Goal: Find specific page/section: Find specific page/section

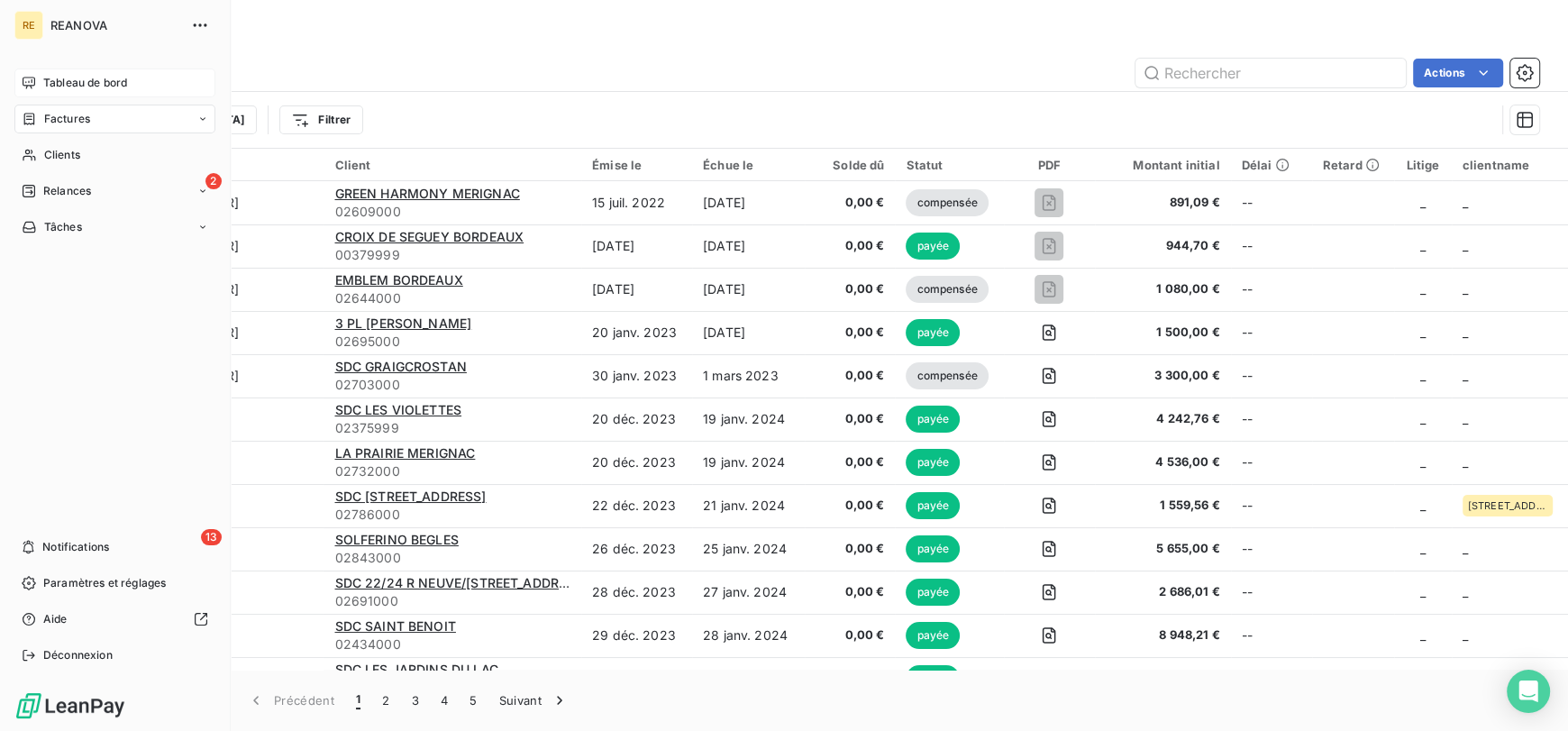
click at [96, 92] on div "Tableau de bord" at bounding box center [114, 83] width 200 height 29
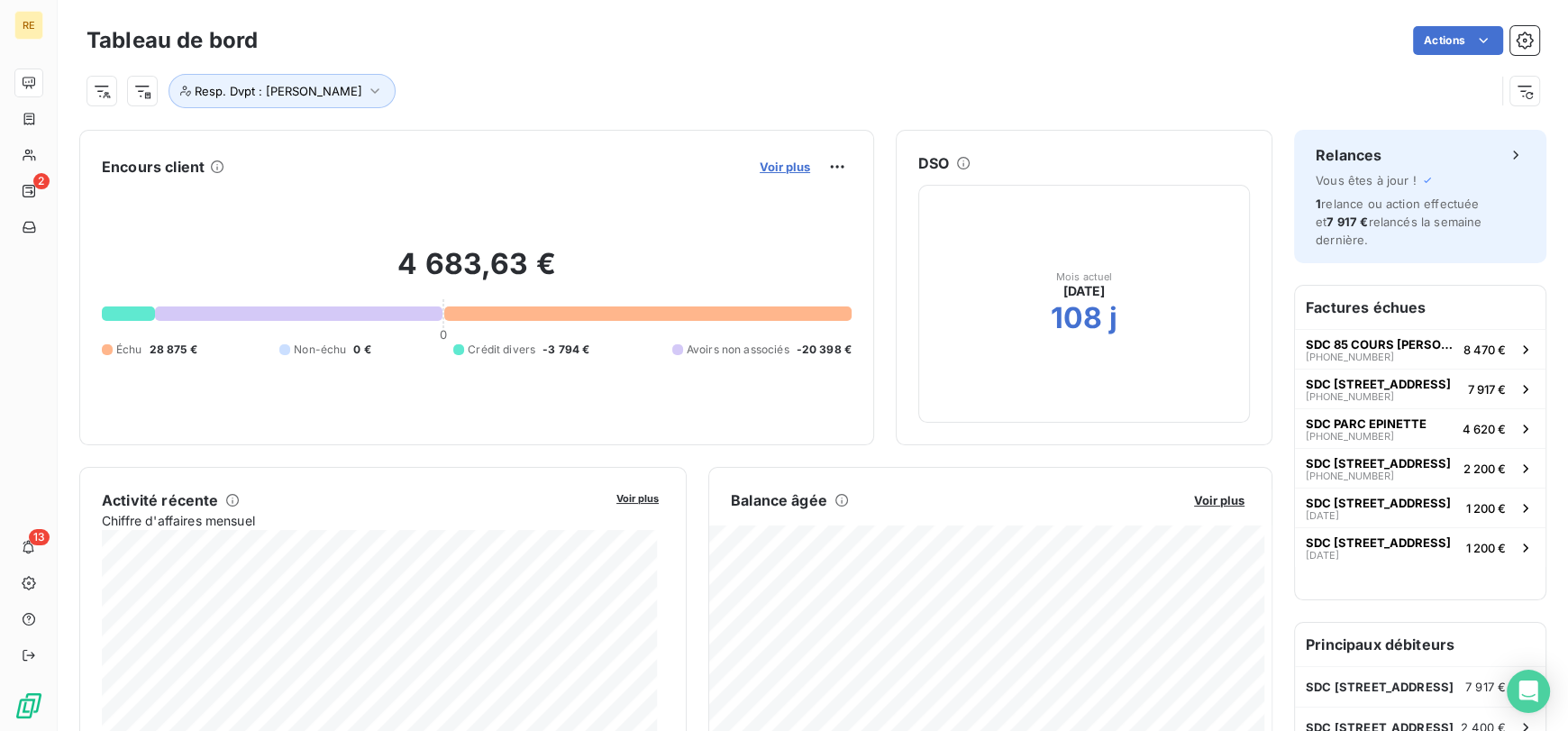
click at [769, 170] on span "Voir plus" at bounding box center [784, 167] width 51 height 14
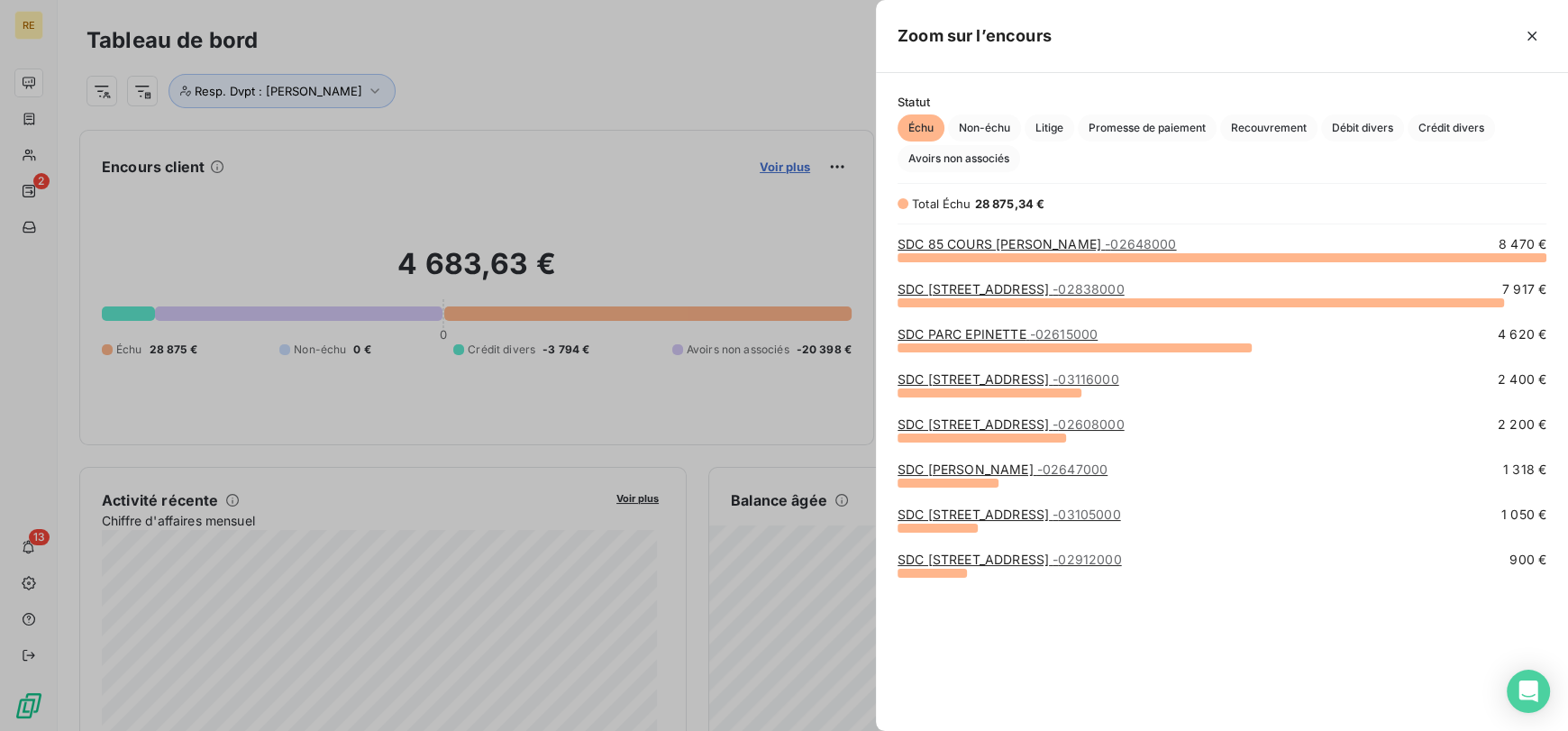
scroll to position [459, 677]
click at [593, 84] on div at bounding box center [784, 365] width 1568 height 731
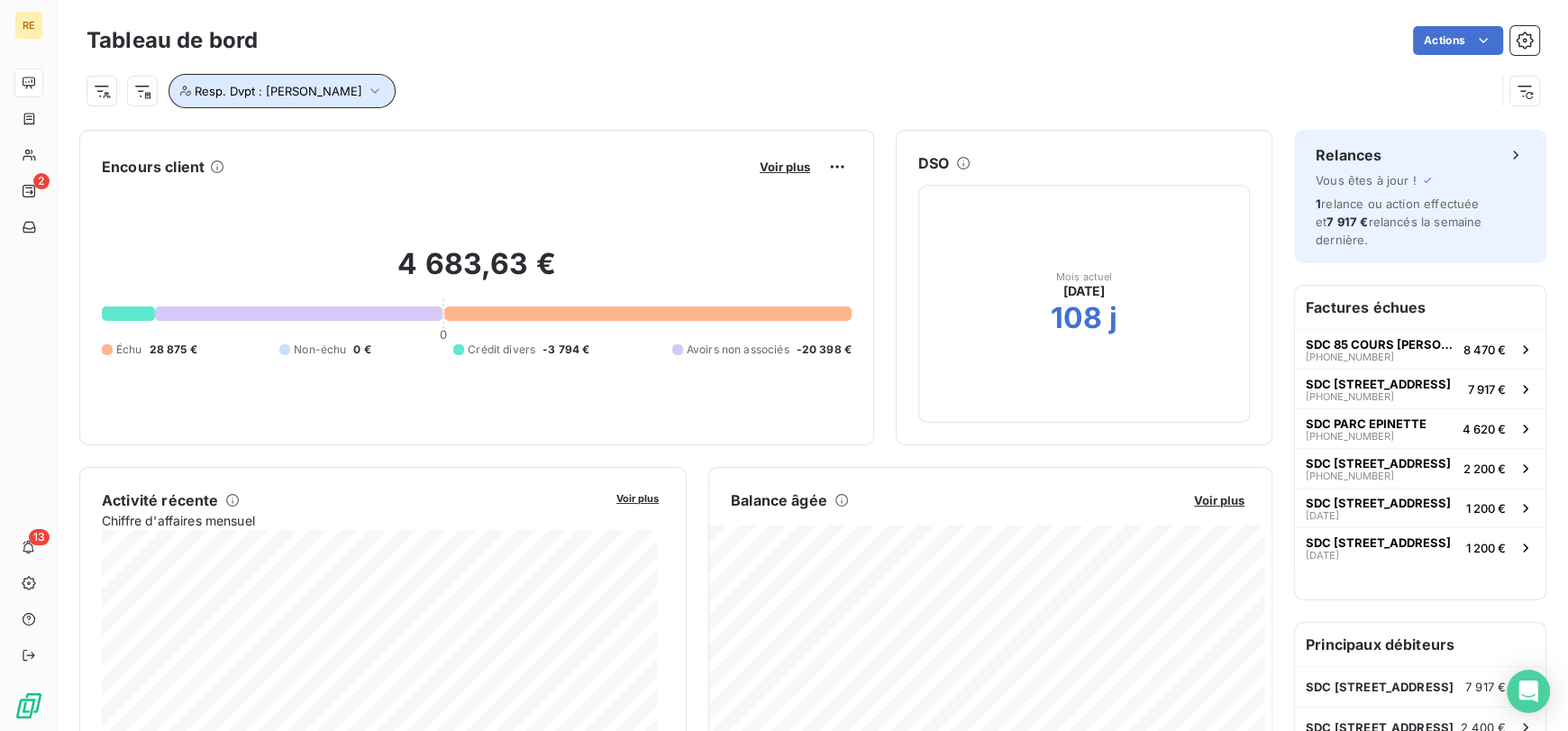
click at [336, 85] on span "Resp. Dvpt : [PERSON_NAME]" at bounding box center [278, 91] width 168 height 14
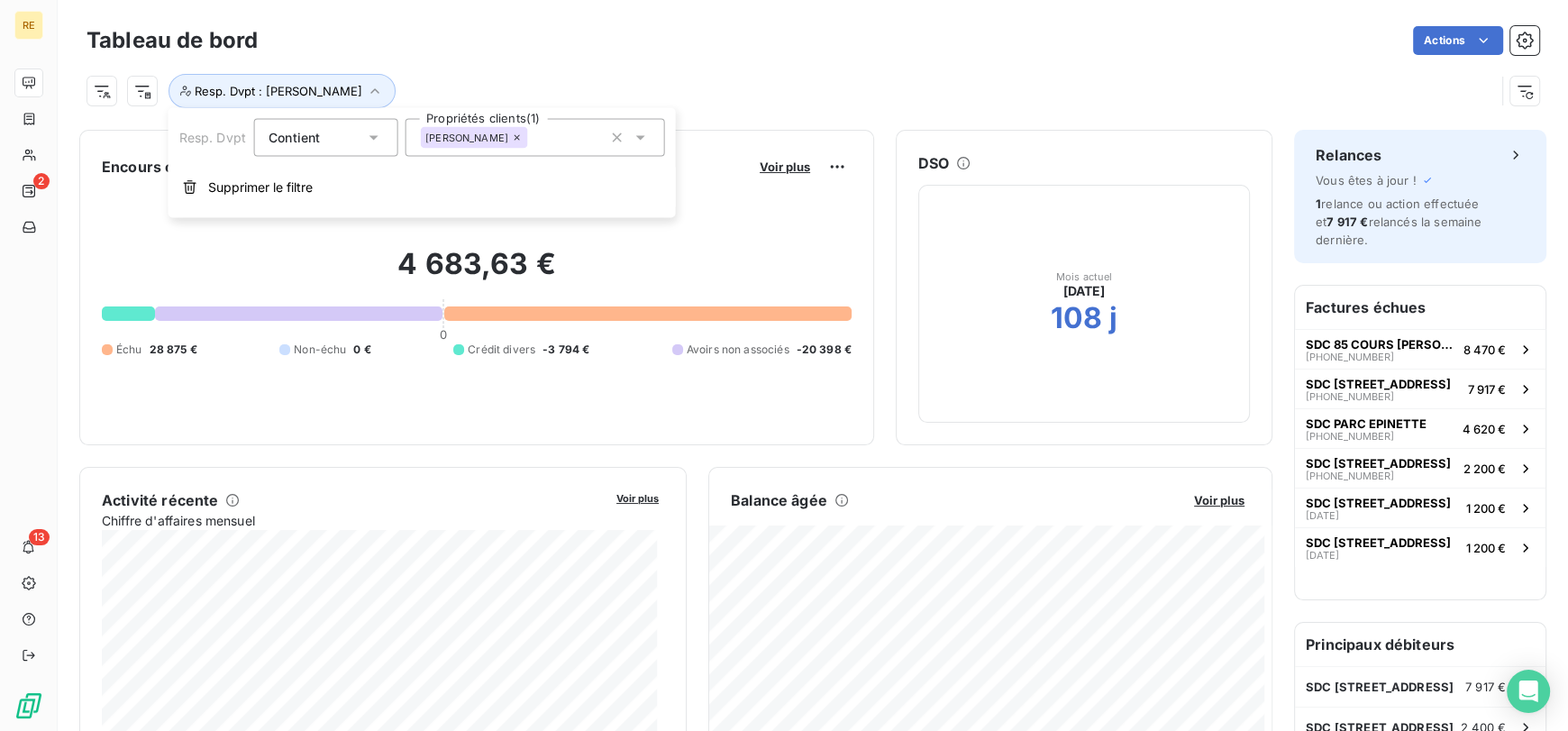
click at [497, 152] on div "[PERSON_NAME]" at bounding box center [535, 138] width 259 height 38
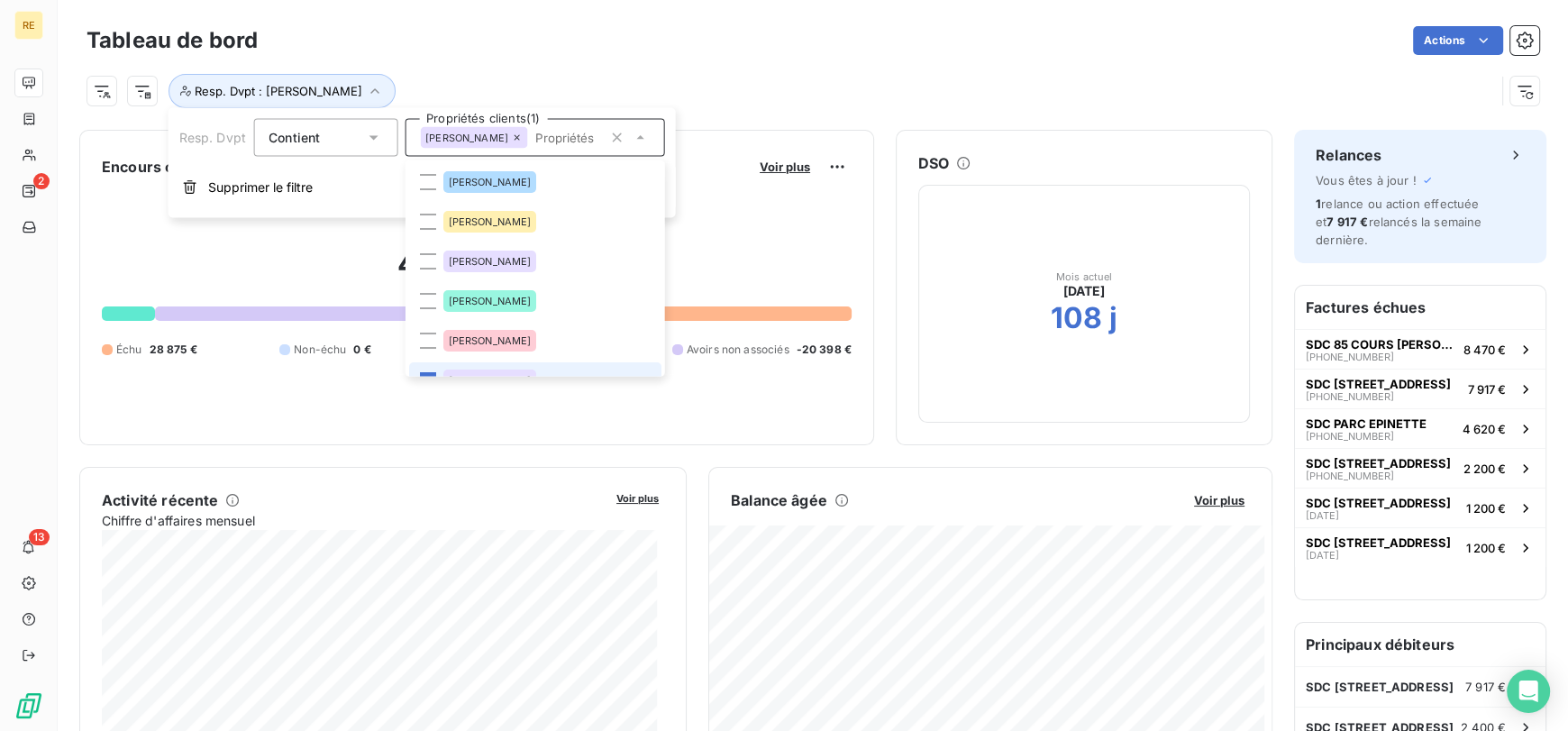
scroll to position [21, 0]
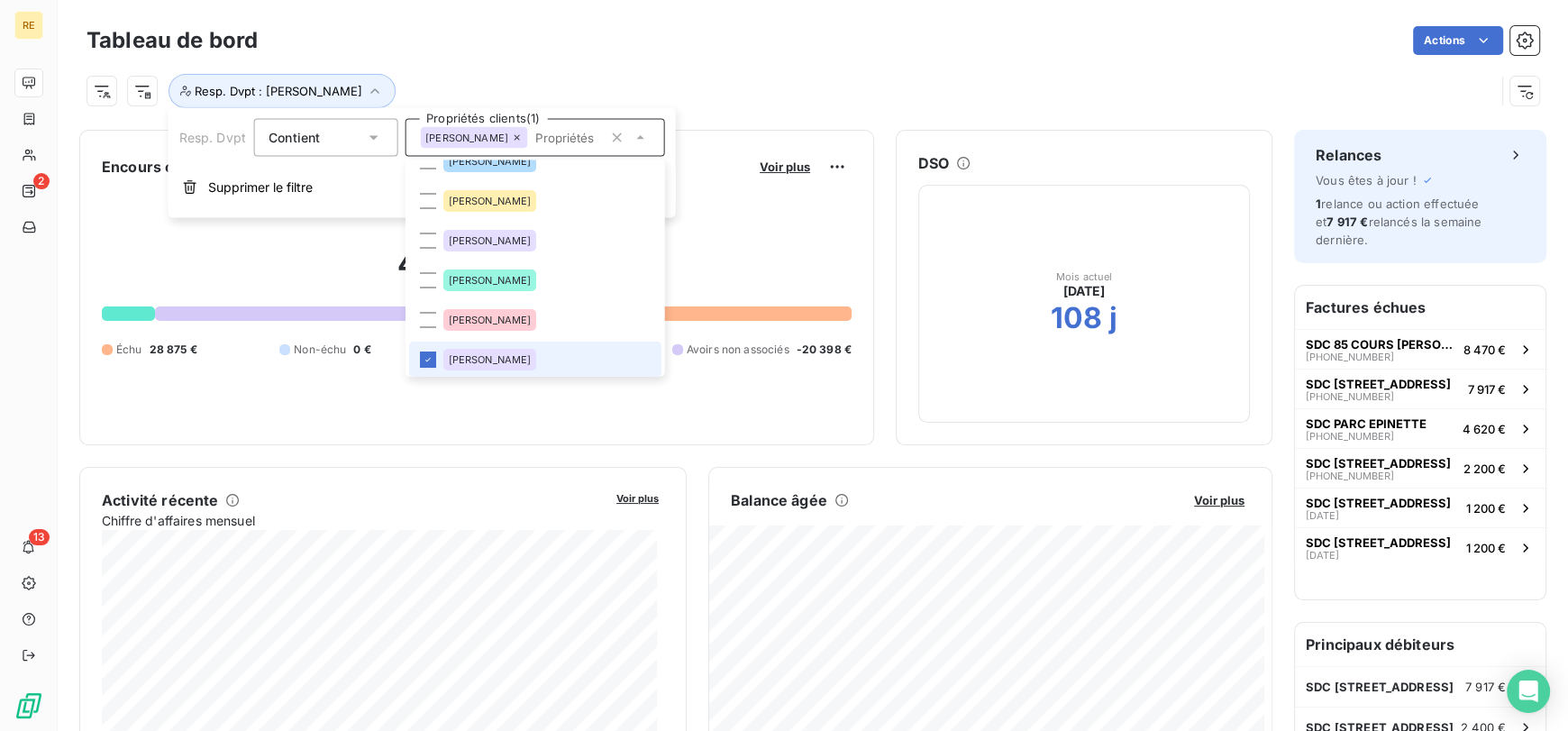
click at [480, 358] on span "[PERSON_NAME]" at bounding box center [489, 359] width 83 height 11
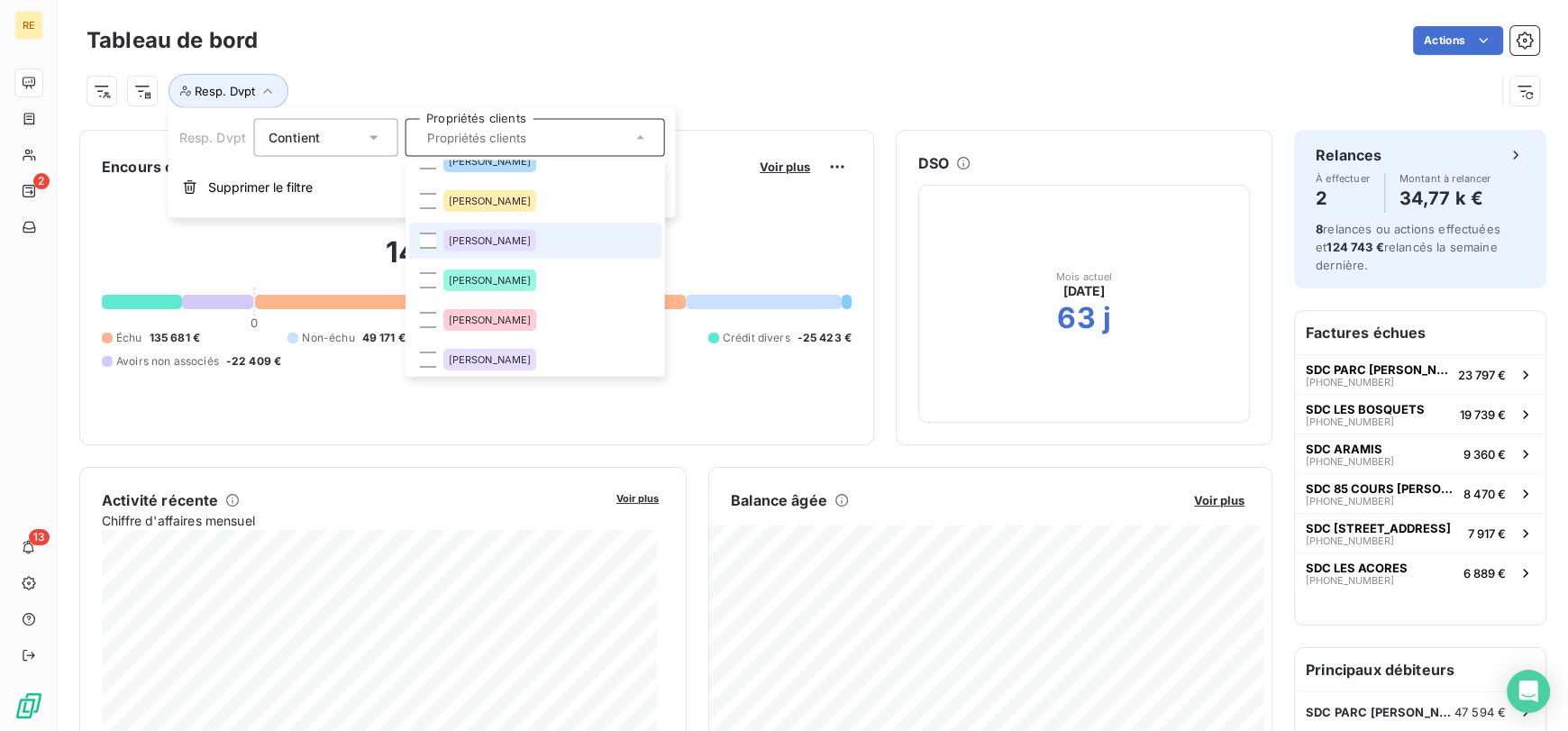
click at [501, 243] on span "[PERSON_NAME]" at bounding box center [489, 240] width 83 height 11
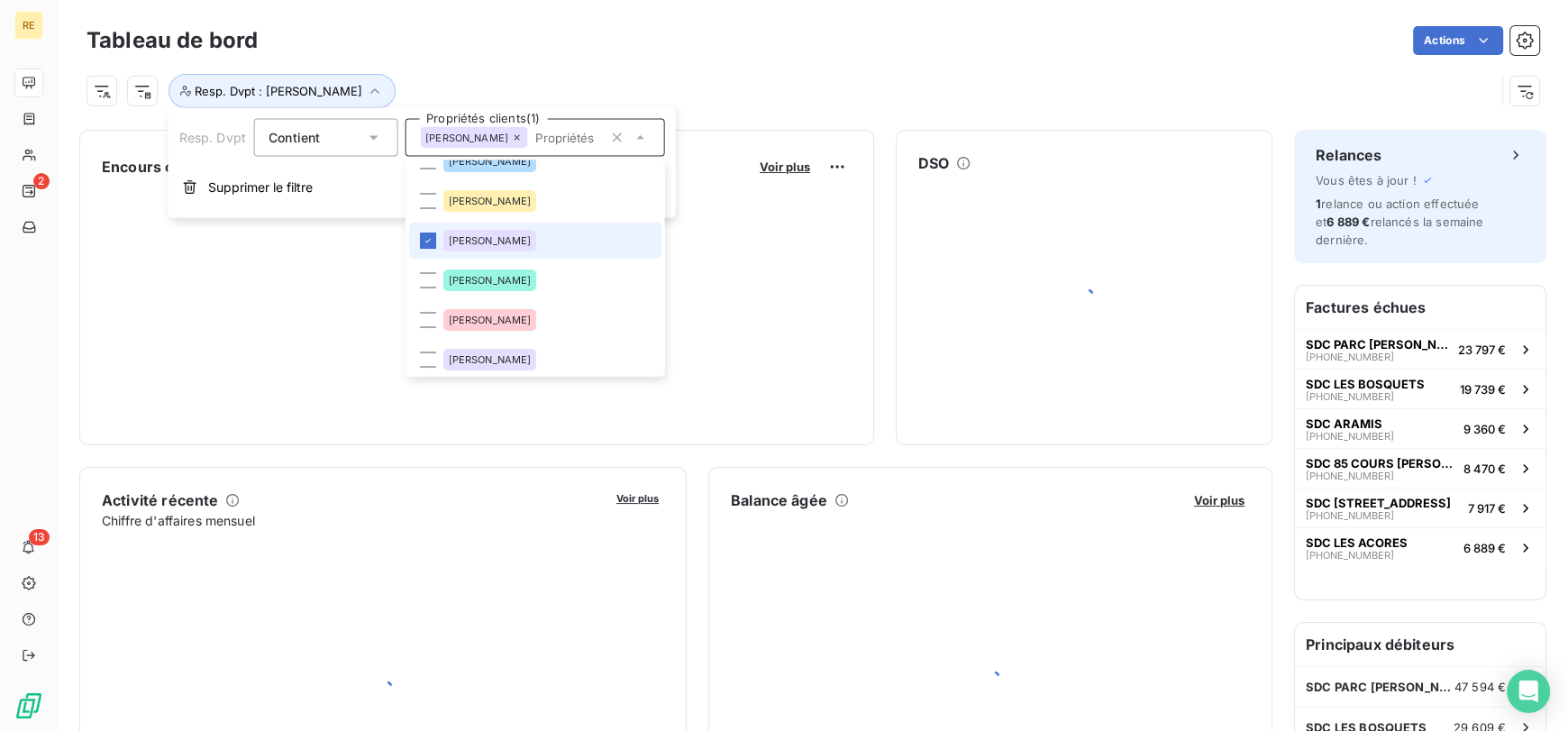
click at [758, 29] on div "Actions" at bounding box center [909, 40] width 1260 height 29
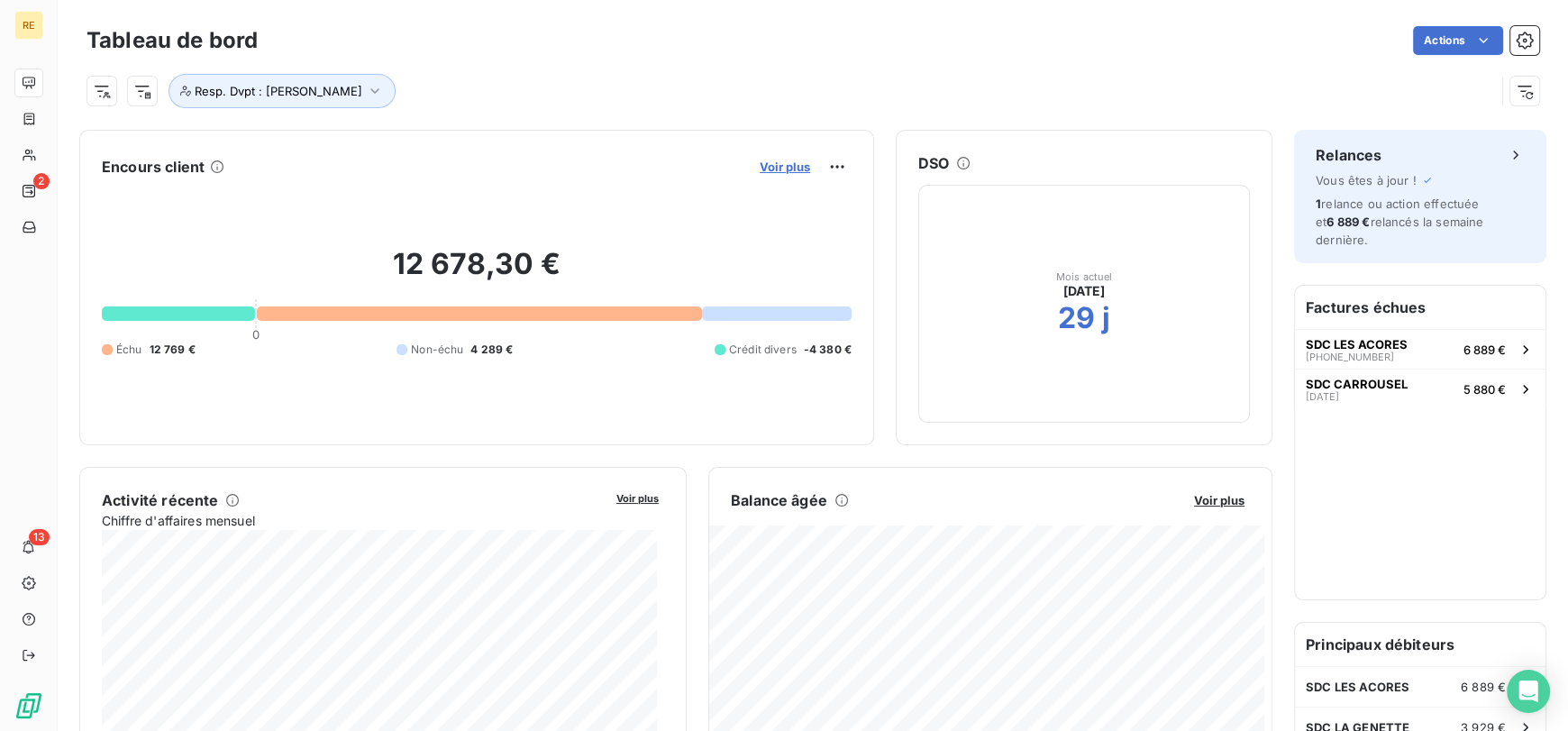
click at [782, 167] on span "Voir plus" at bounding box center [784, 167] width 51 height 14
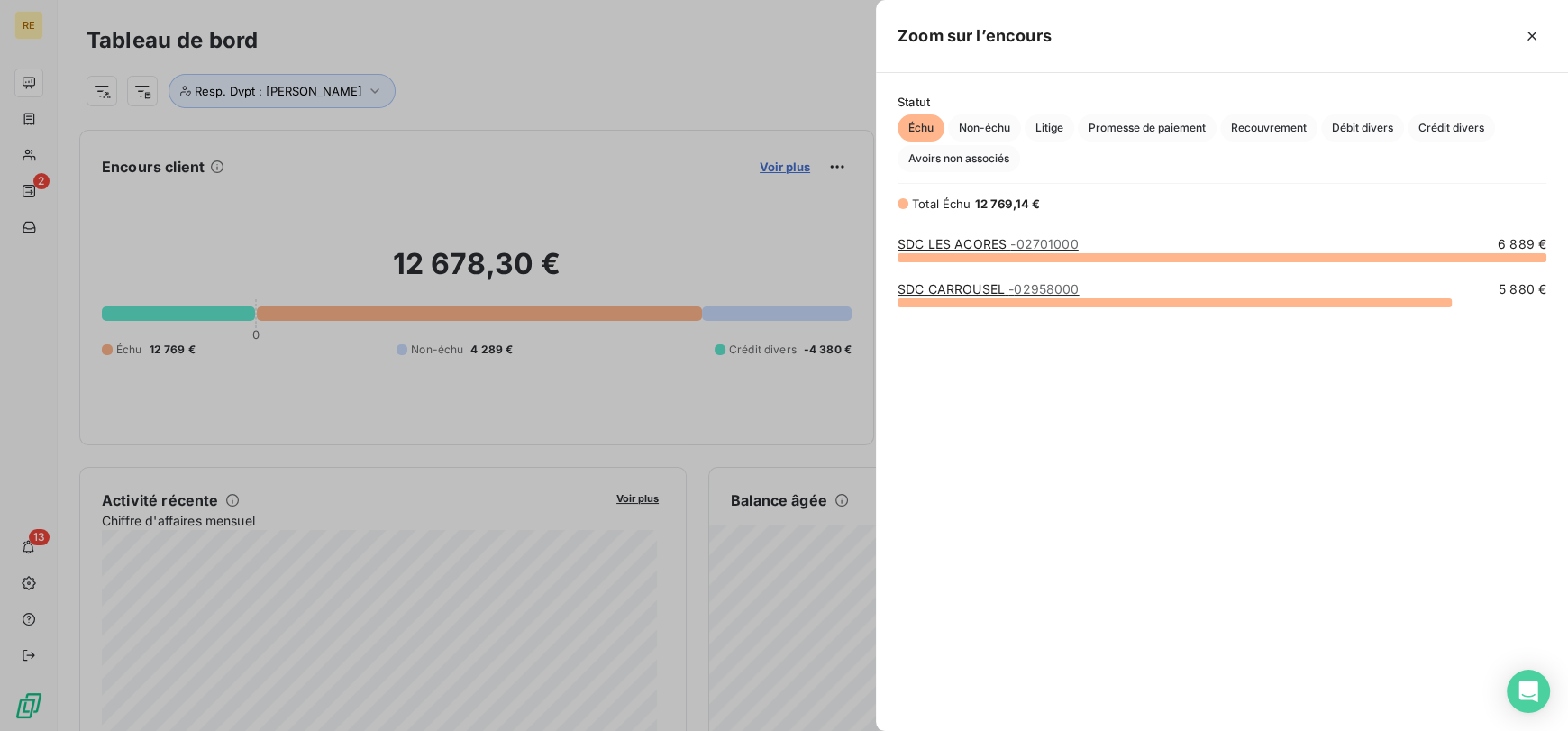
scroll to position [459, 677]
click at [1038, 240] on span "- 02701000" at bounding box center [1044, 243] width 68 height 15
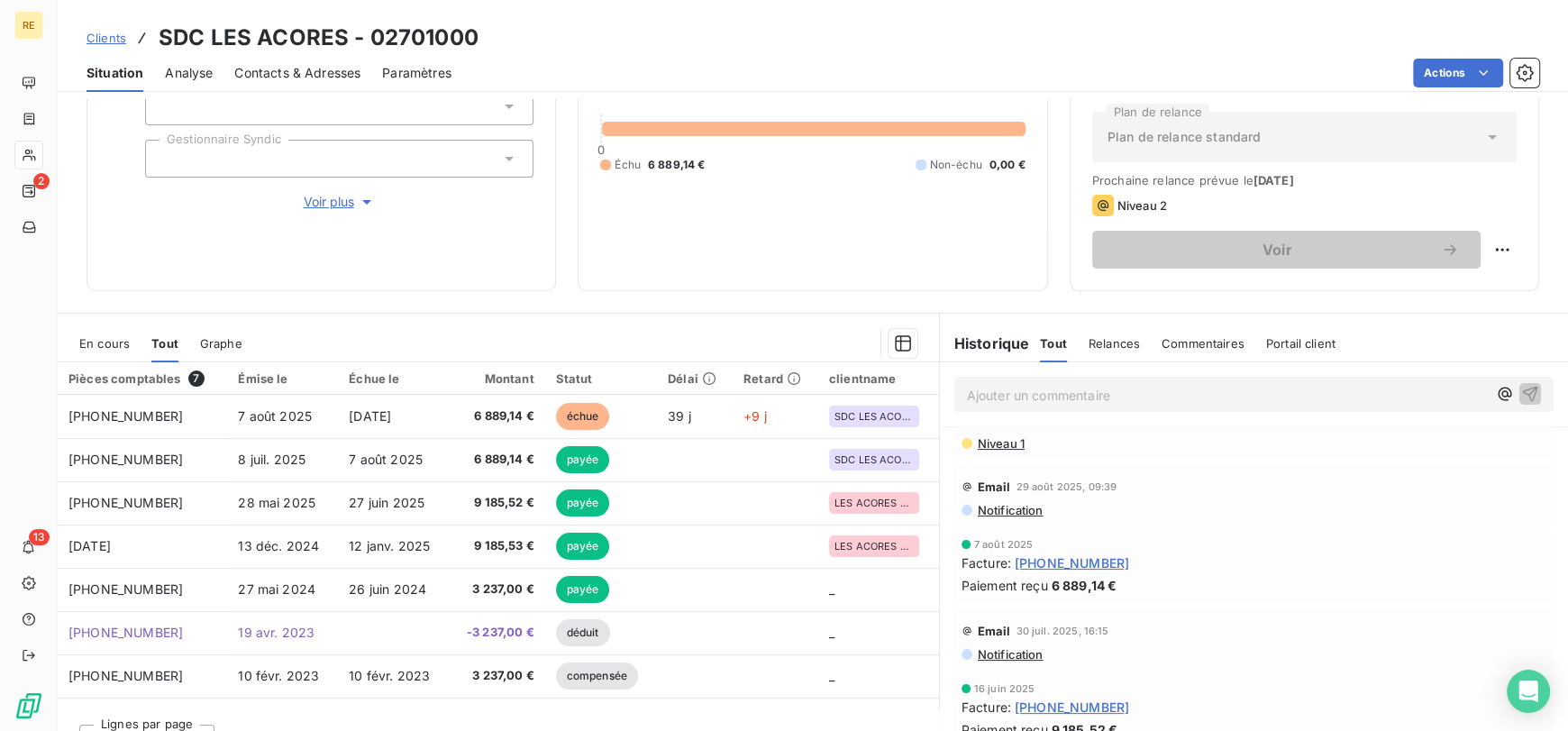
scroll to position [33, 0]
click at [1000, 514] on span "Notification" at bounding box center [1009, 509] width 68 height 14
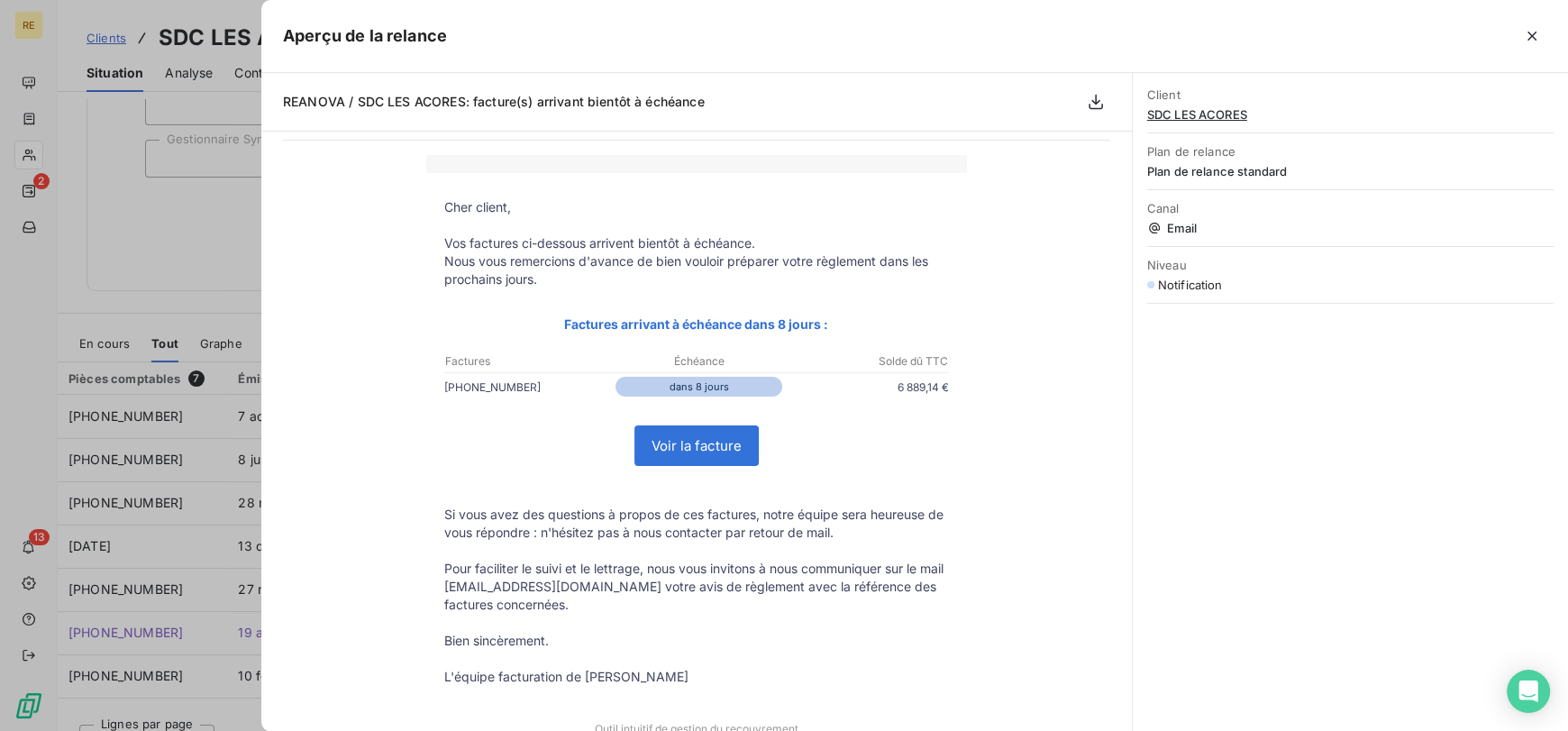
scroll to position [67, 0]
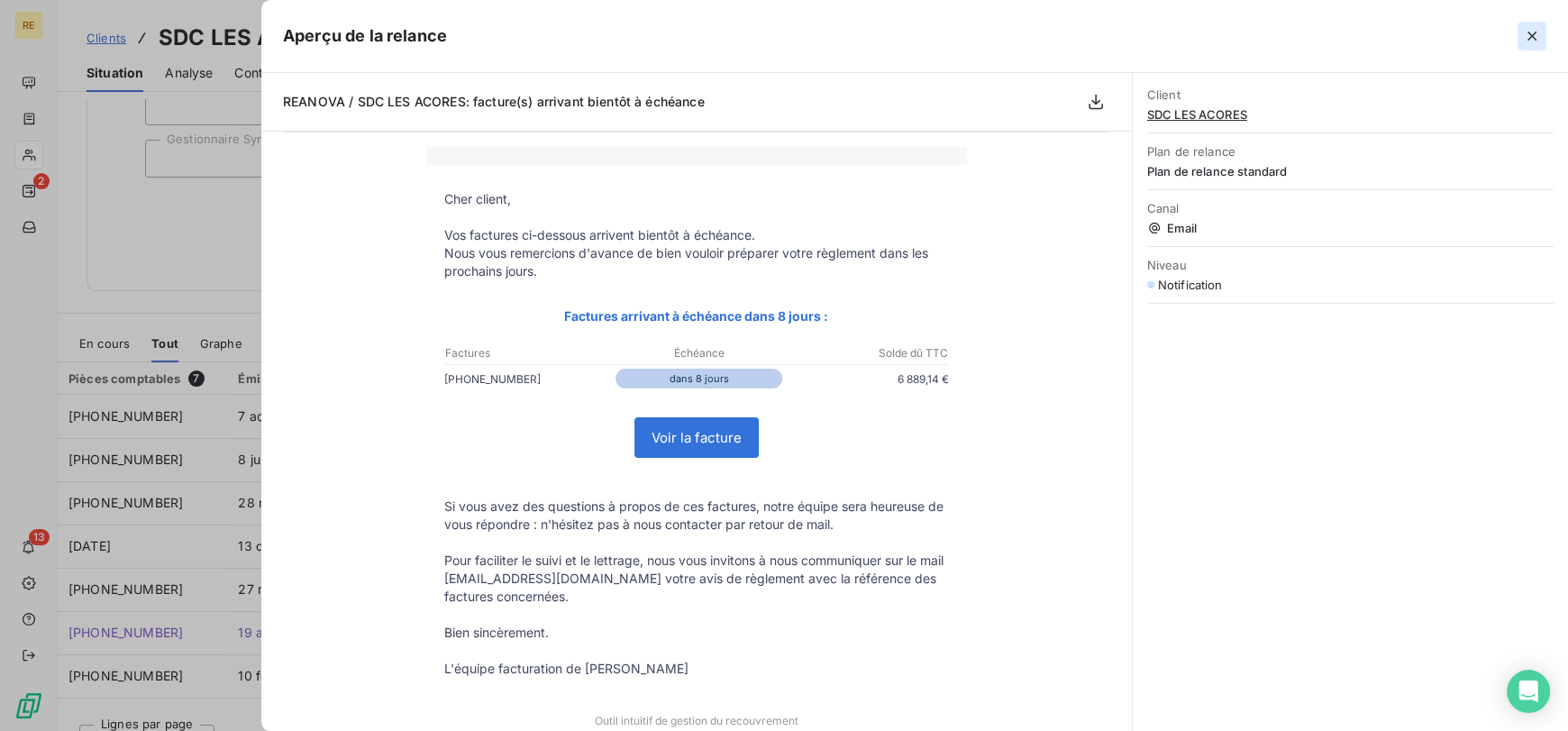
click at [1540, 34] on button "button" at bounding box center [1531, 36] width 29 height 29
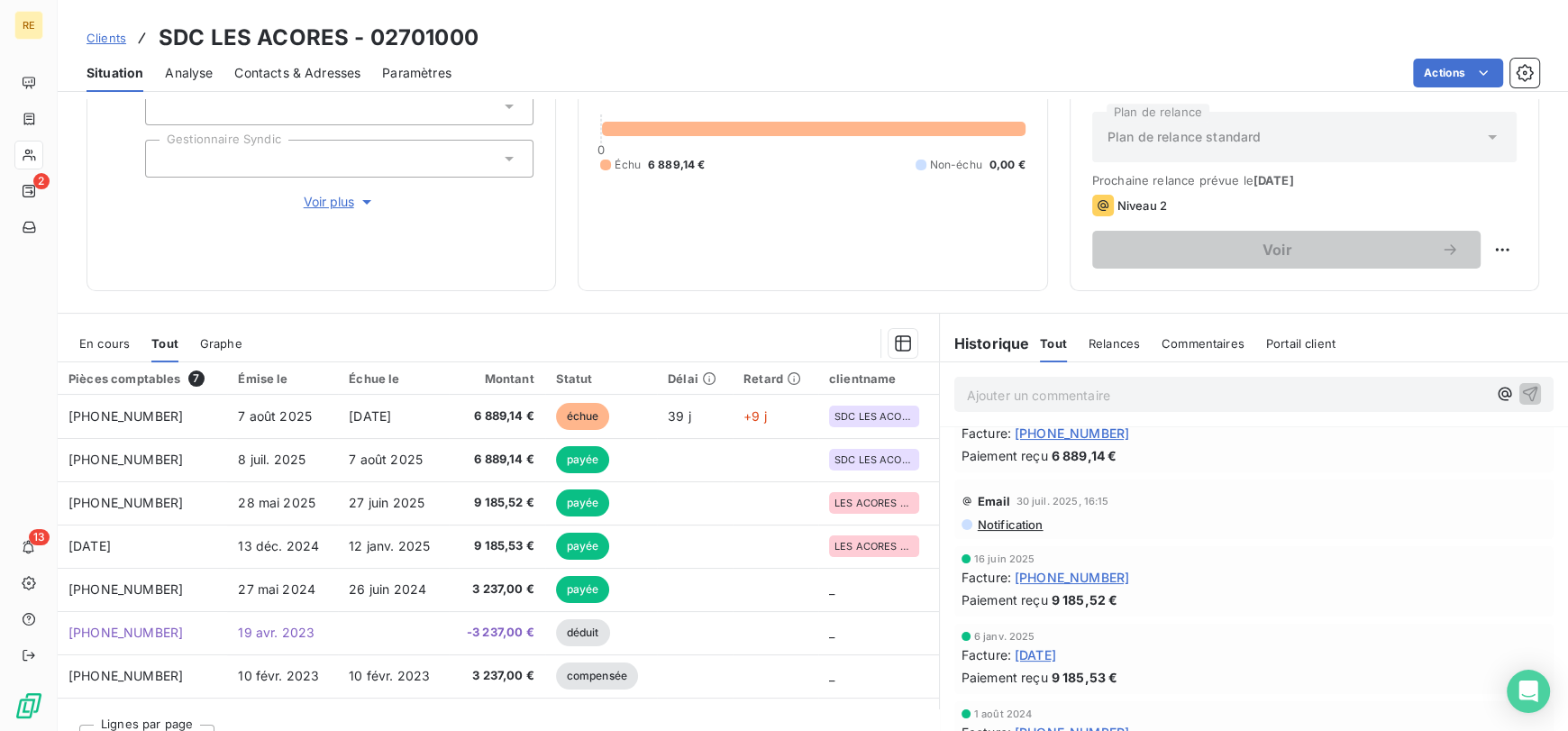
scroll to position [173, 0]
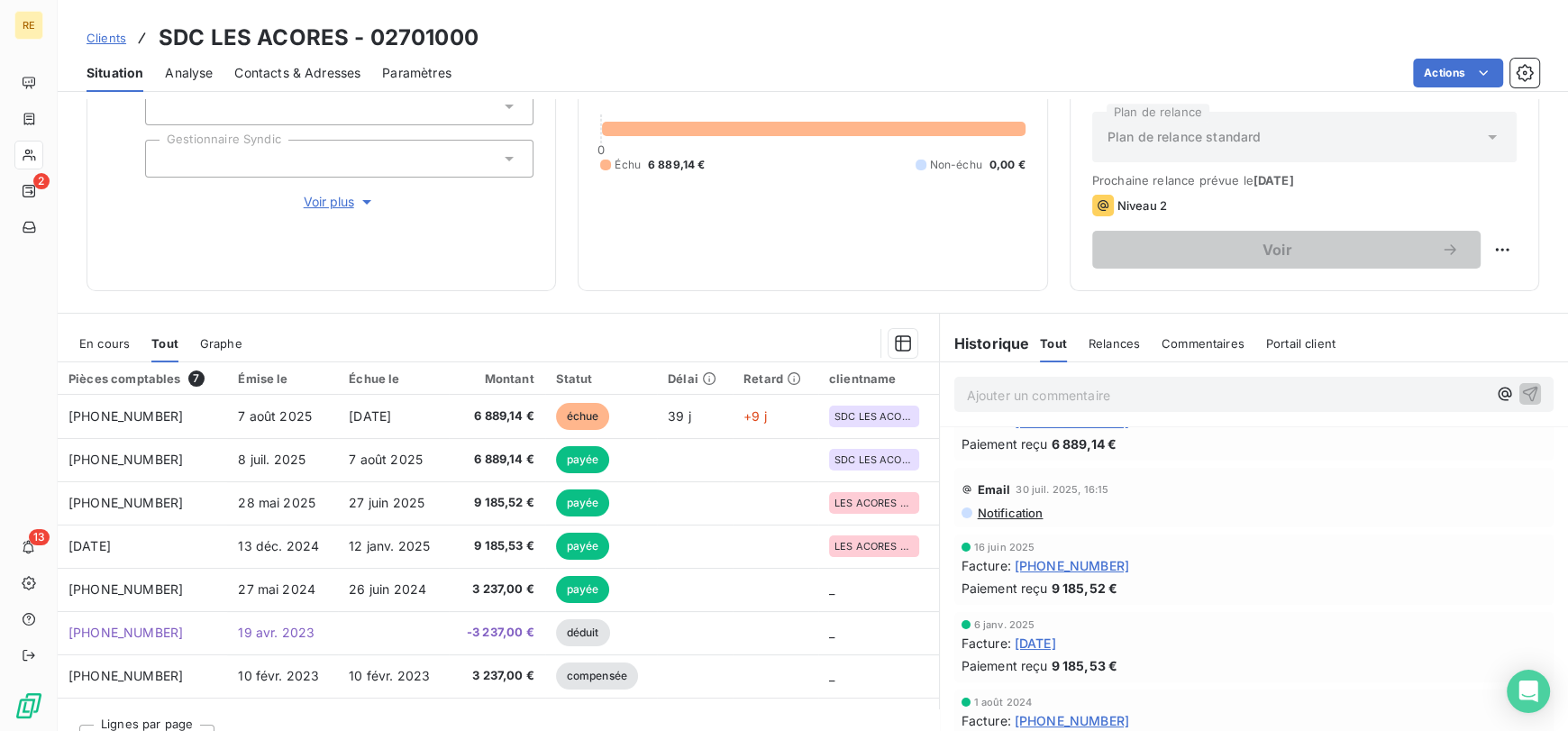
click at [984, 517] on span "Notification" at bounding box center [1009, 513] width 68 height 14
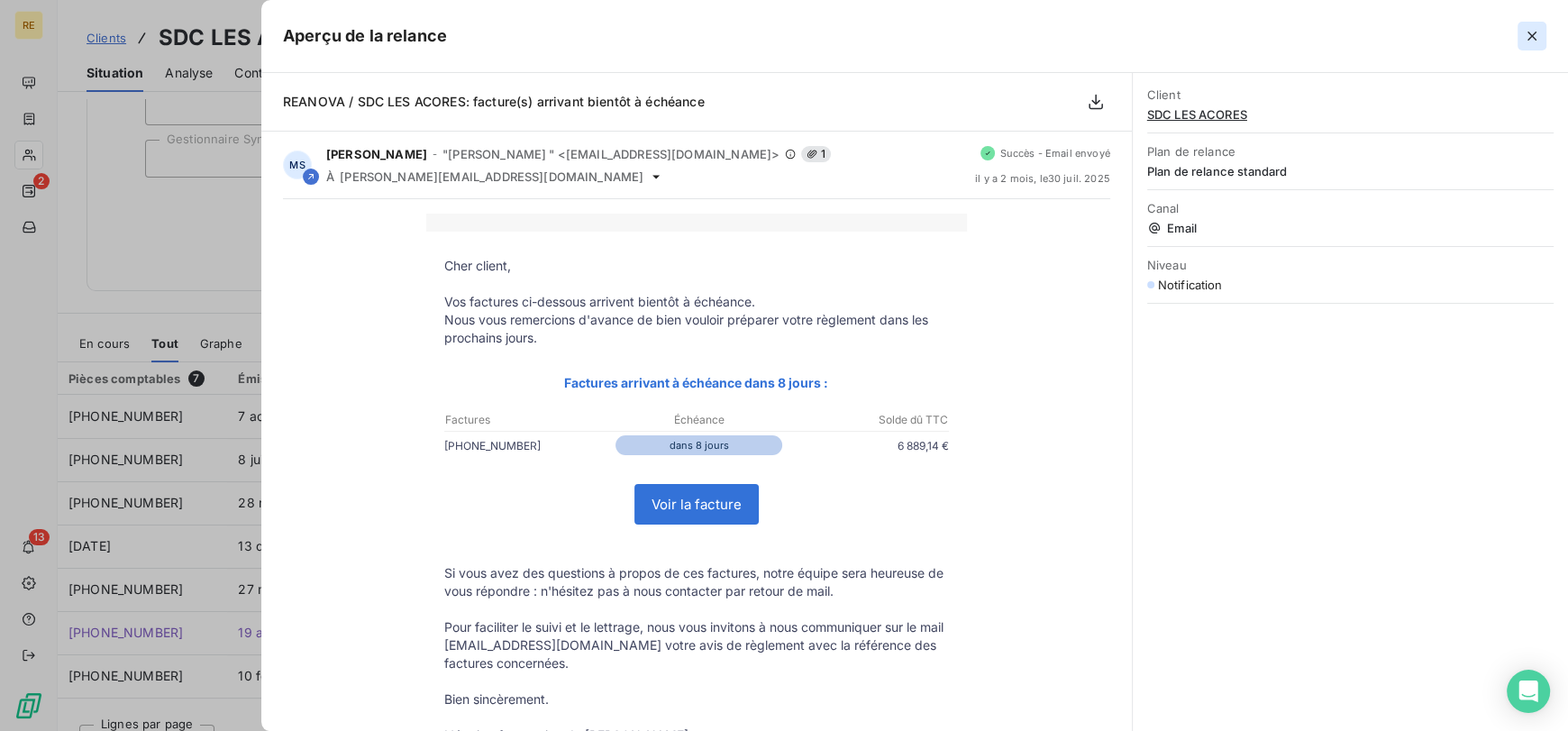
click at [1531, 33] on icon "button" at bounding box center [1531, 36] width 18 height 18
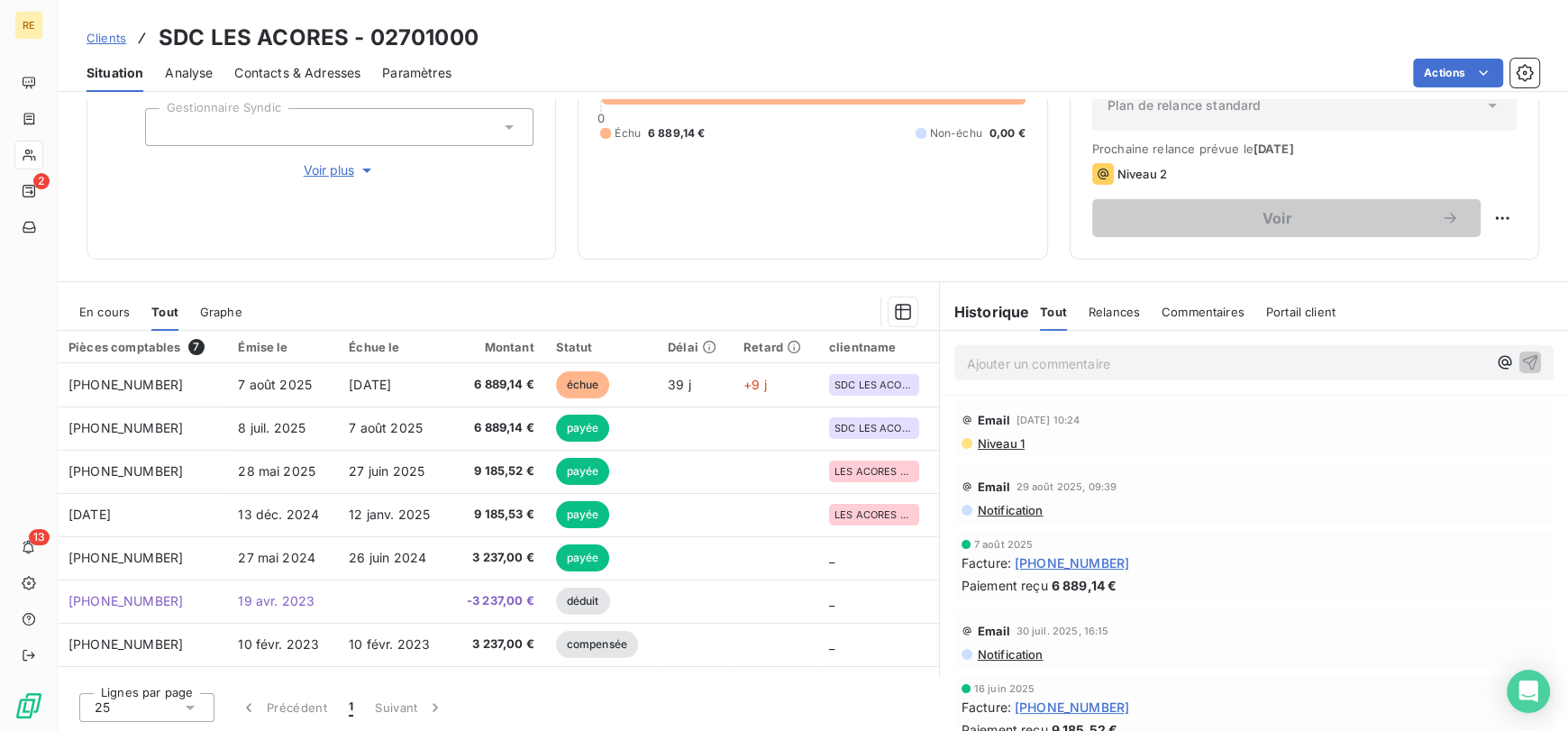
scroll to position [0, 0]
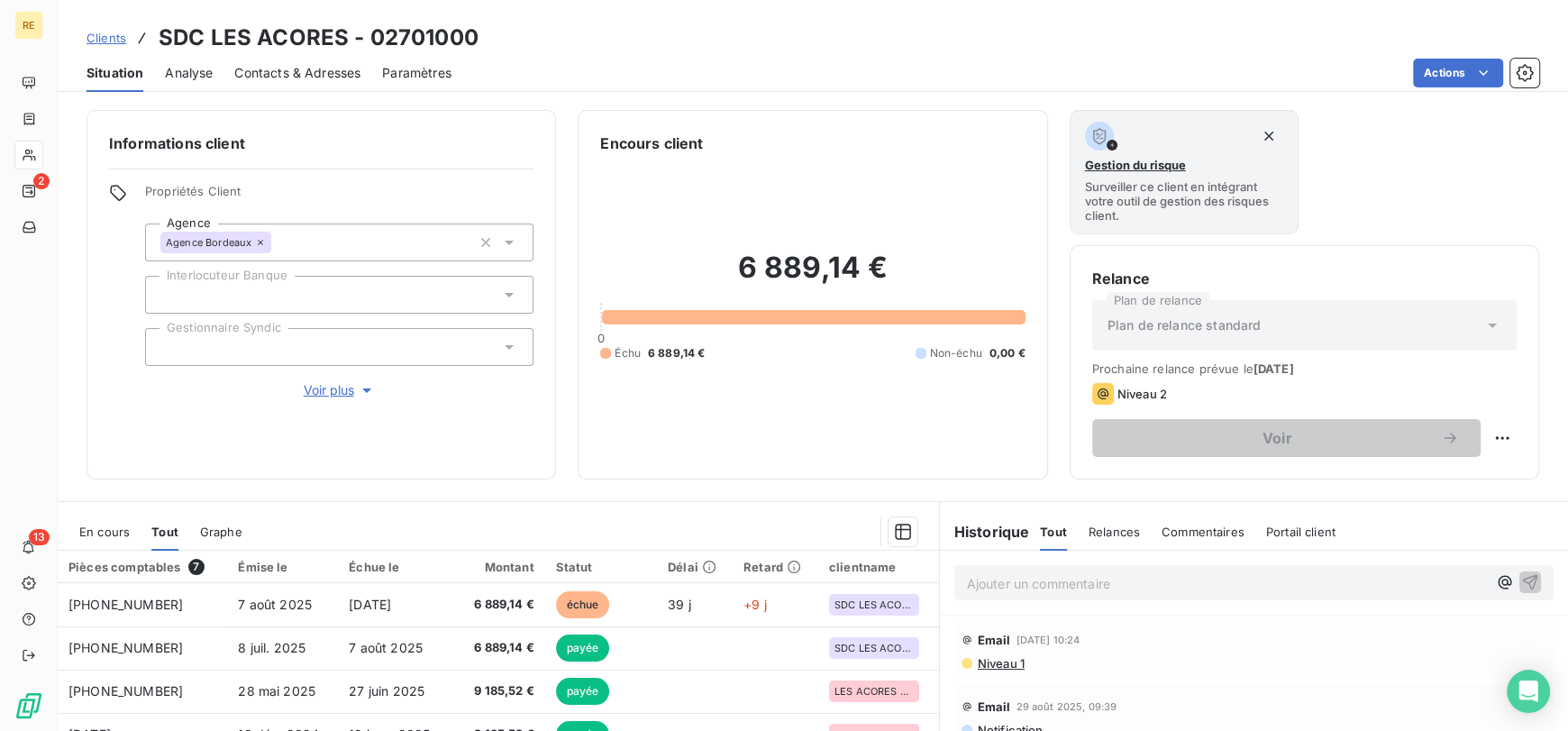
click at [1307, 65] on html "RE 2 13 Clients SDC LES ACORES - 02701000 Situation Analyse Contacts & Adresses…" at bounding box center [784, 365] width 1568 height 731
drag, startPoint x: 120, startPoint y: 25, endPoint x: 110, endPoint y: 33, distance: 12.8
click at [120, 25] on div "Clients SDC LES ACORES - 02701000" at bounding box center [282, 38] width 392 height 33
click at [107, 36] on span "Clients" at bounding box center [107, 38] width 40 height 14
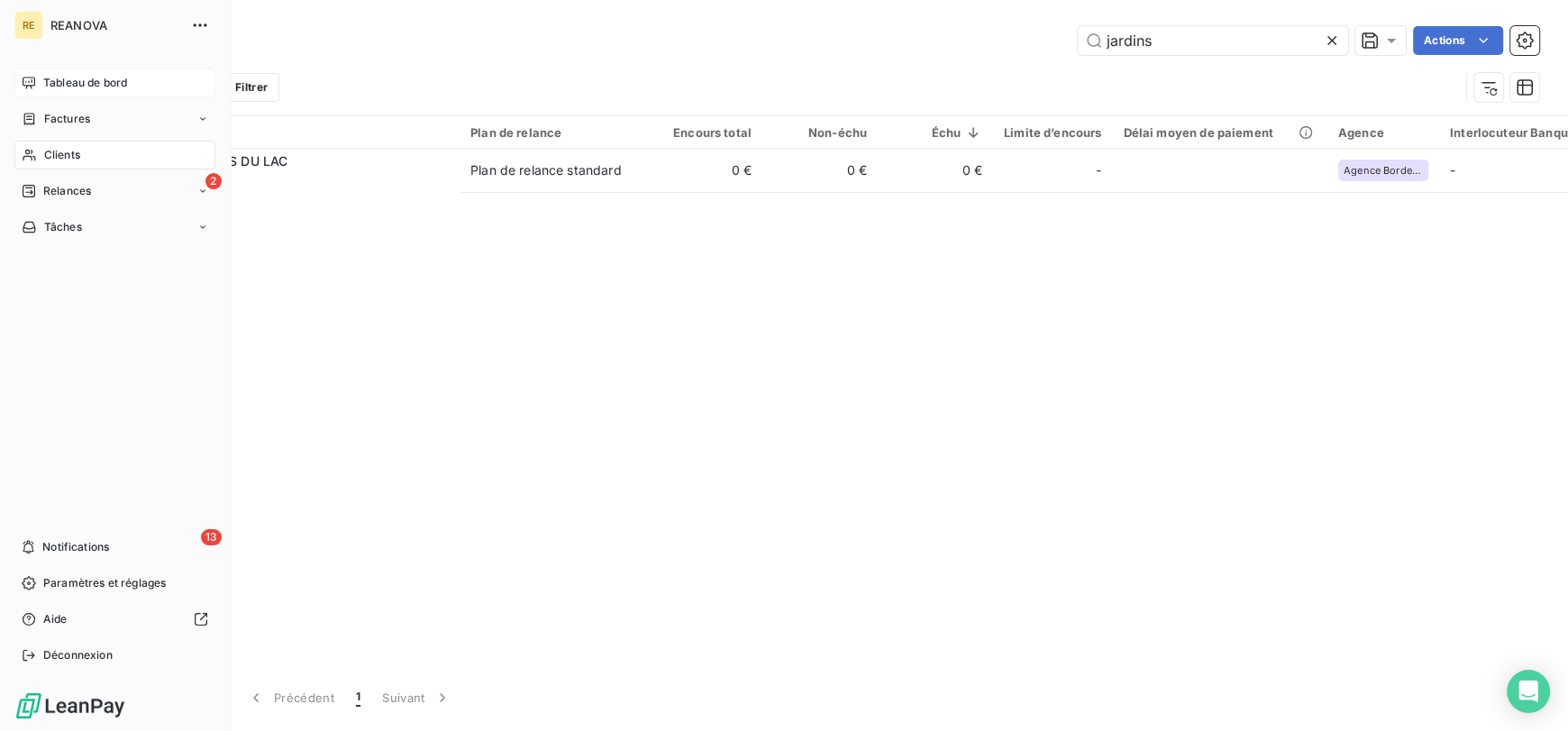
click at [33, 80] on icon at bounding box center [29, 83] width 14 height 14
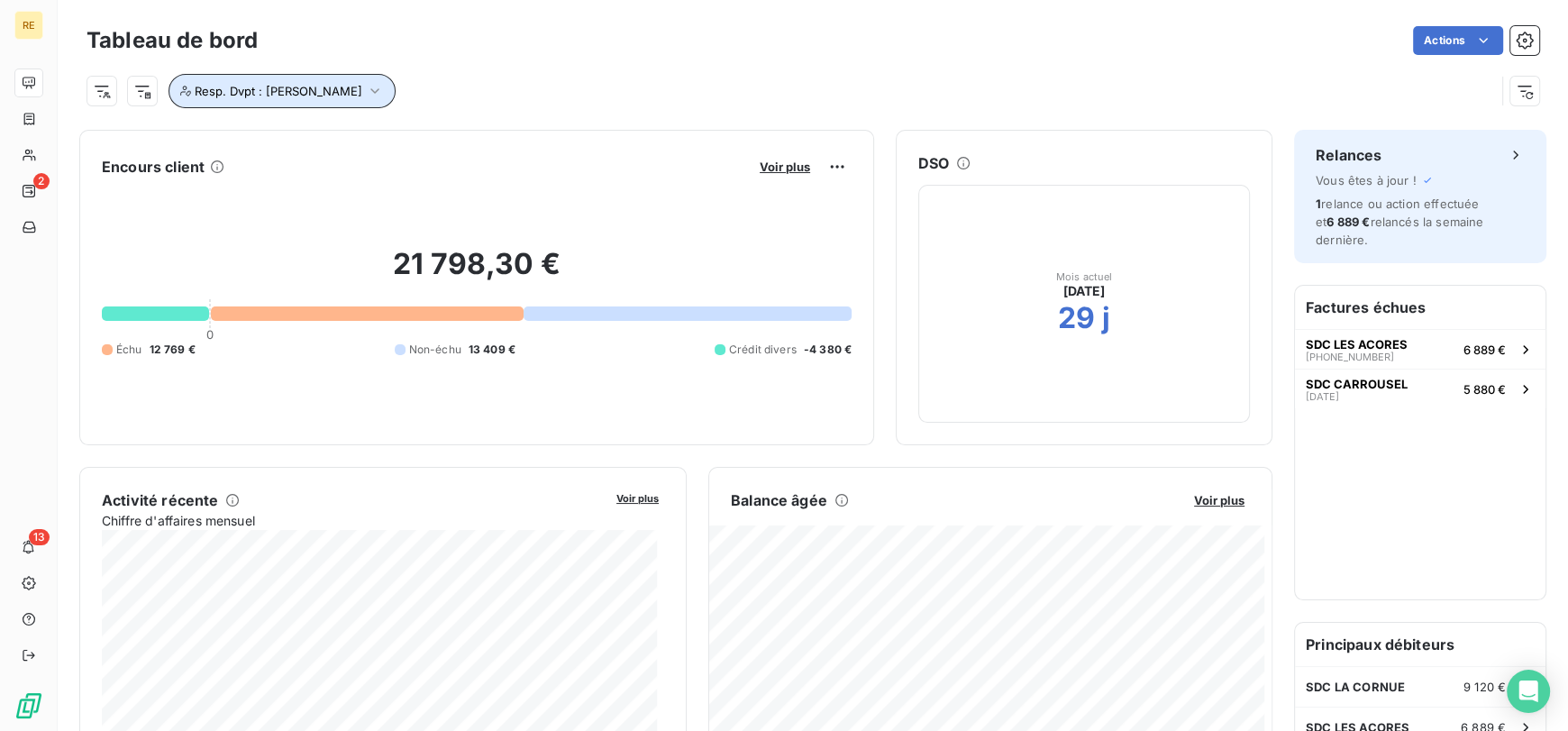
click at [329, 91] on span "Resp. Dvpt : [PERSON_NAME]" at bounding box center [278, 91] width 168 height 14
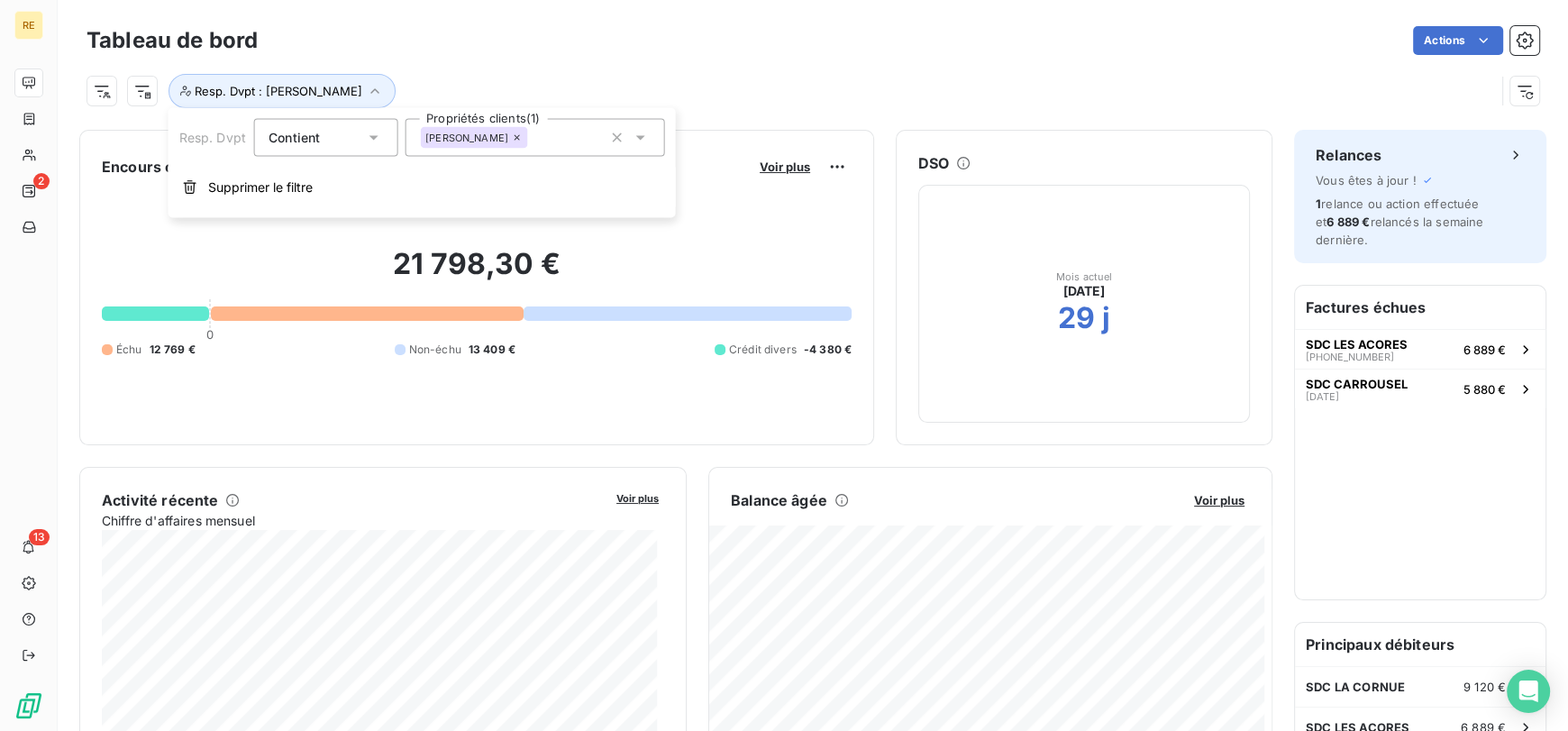
click at [536, 134] on input "text" at bounding box center [535, 138] width 14 height 16
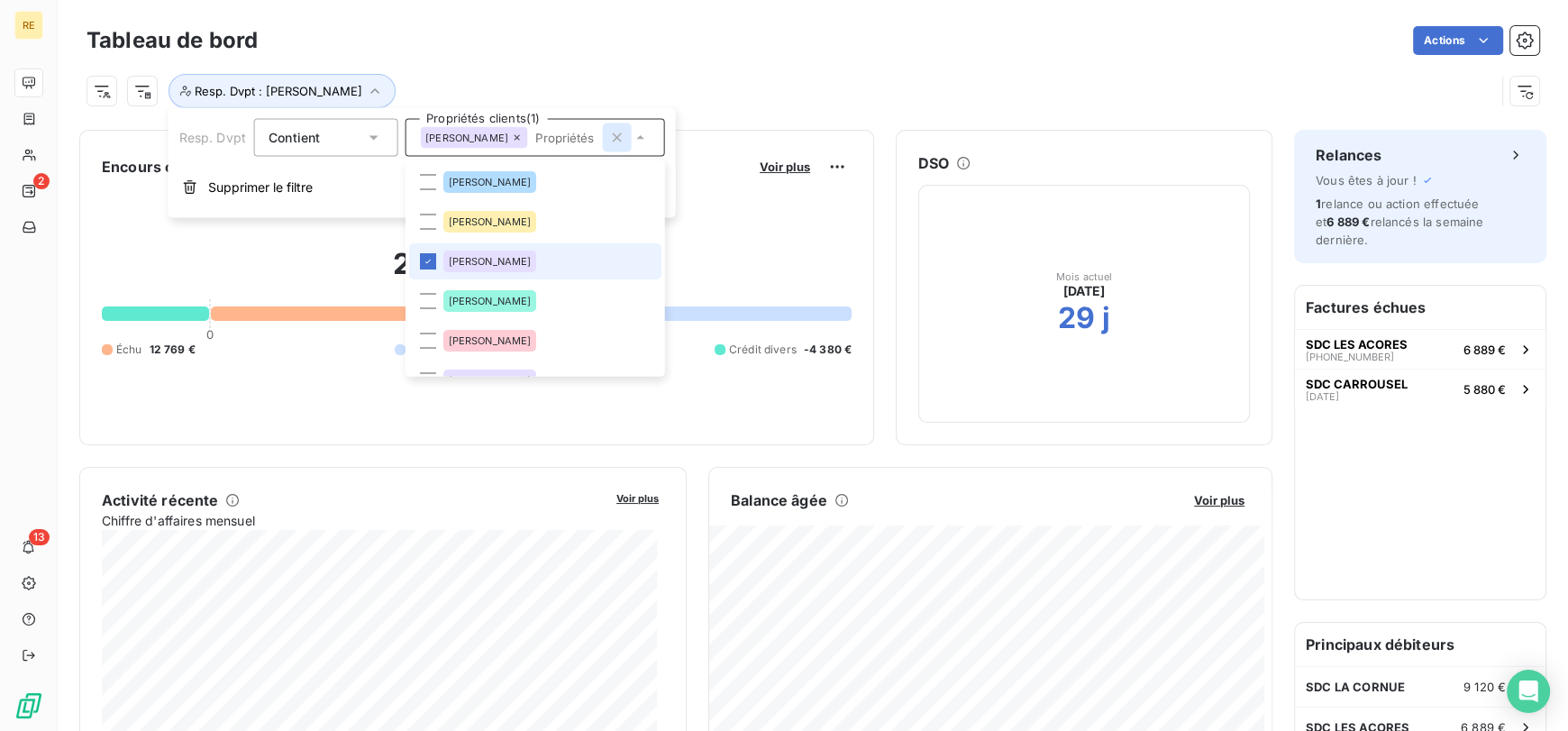
click at [613, 141] on icon "button" at bounding box center [616, 138] width 18 height 18
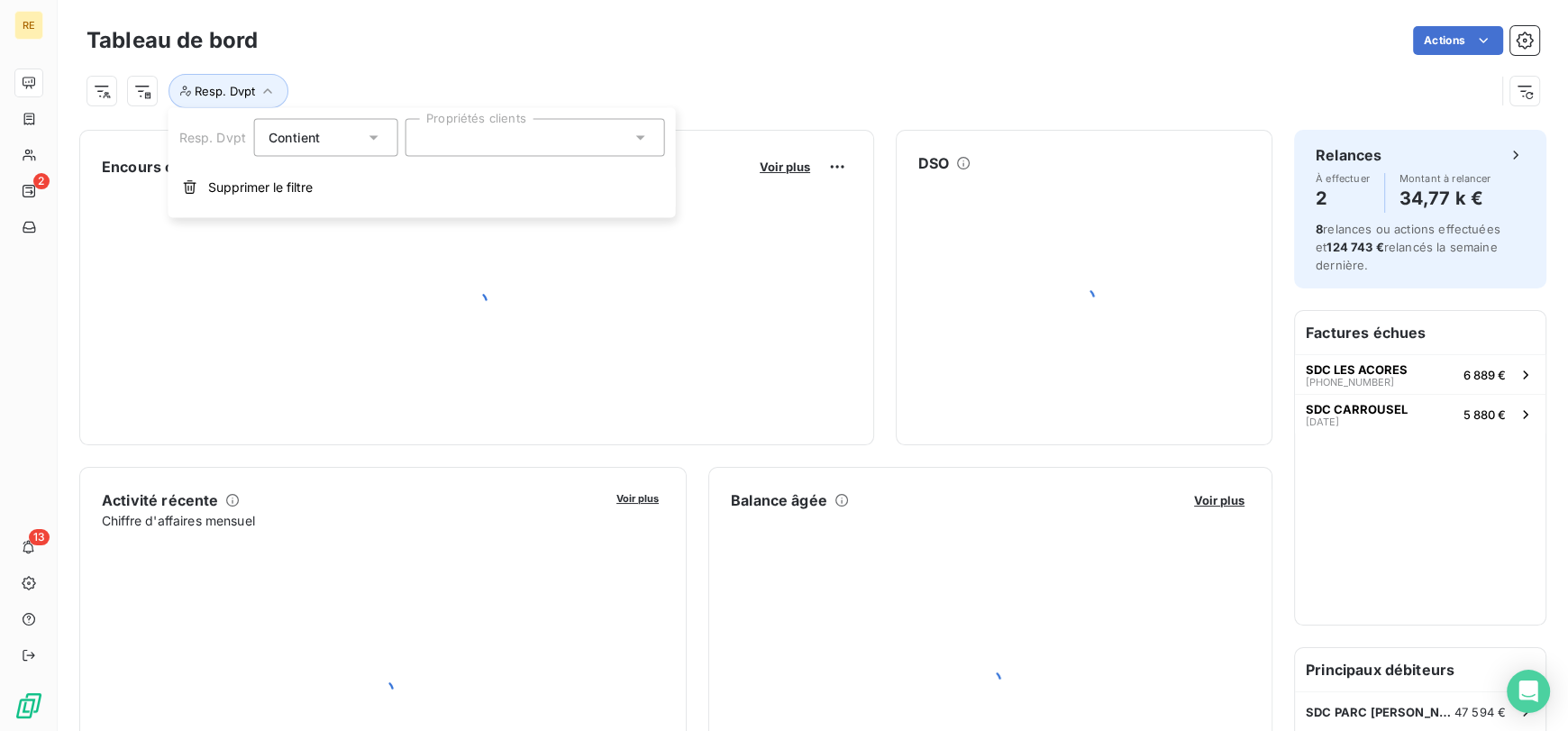
click at [560, 125] on div at bounding box center [535, 138] width 259 height 38
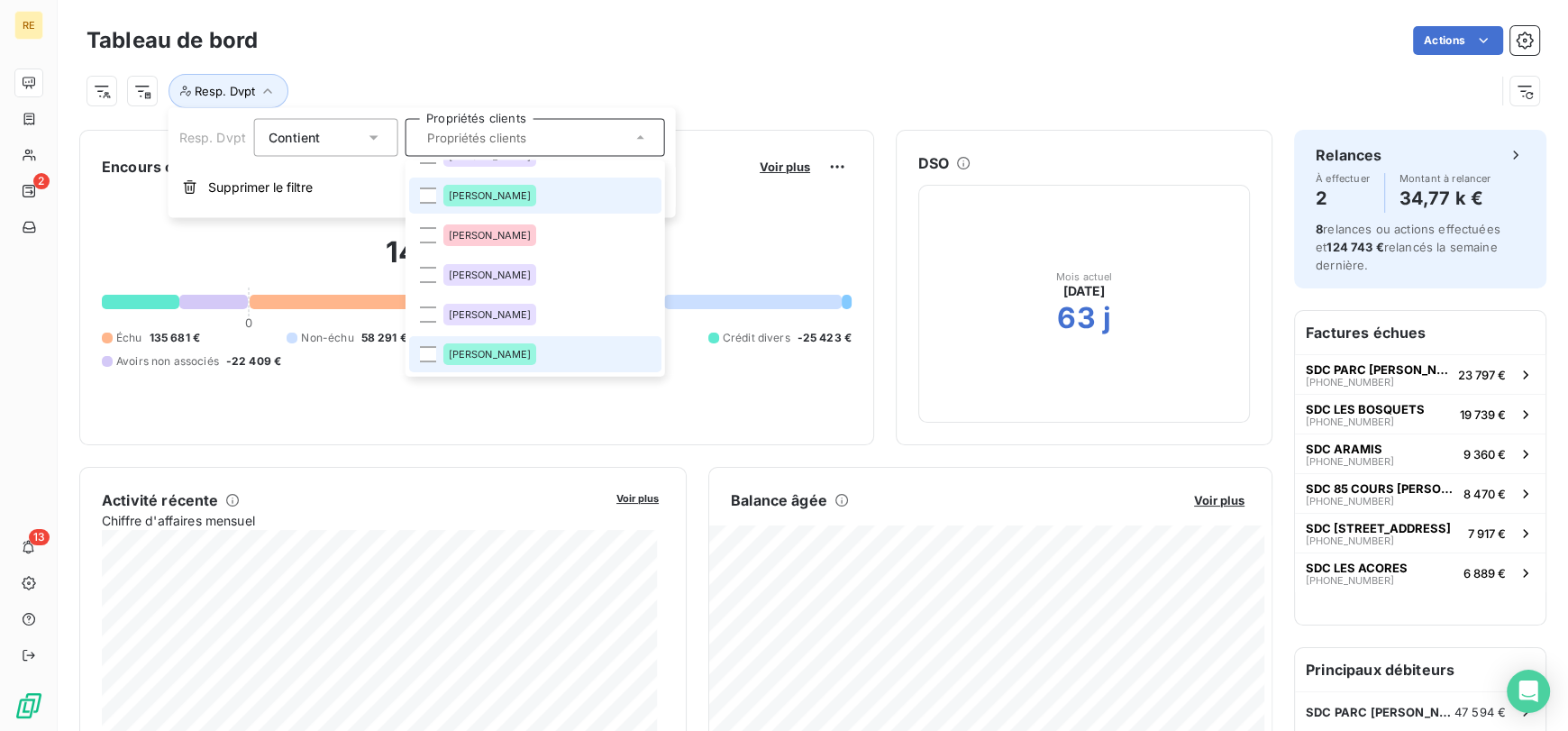
scroll to position [183, 0]
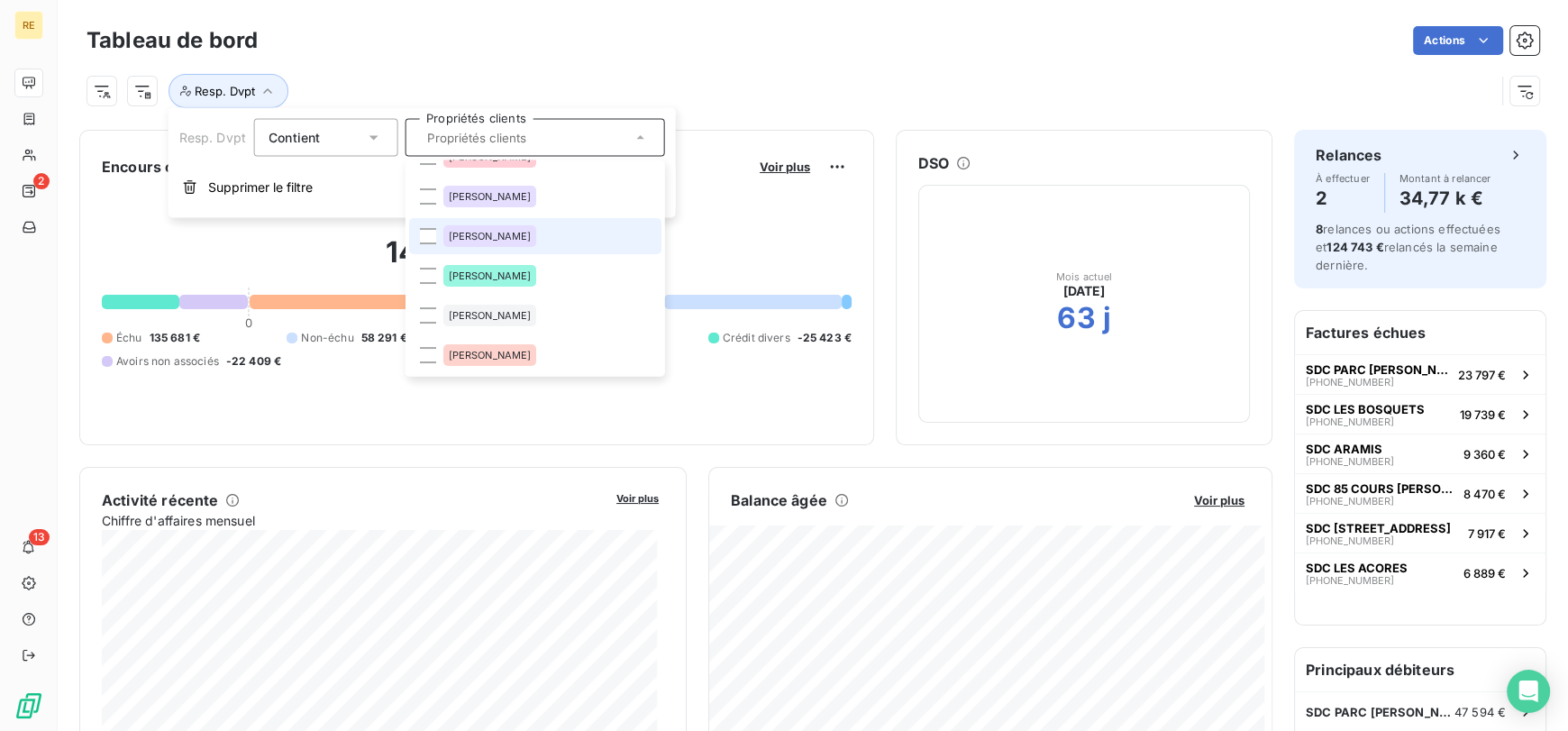
click at [526, 236] on span "[PERSON_NAME]" at bounding box center [489, 235] width 83 height 11
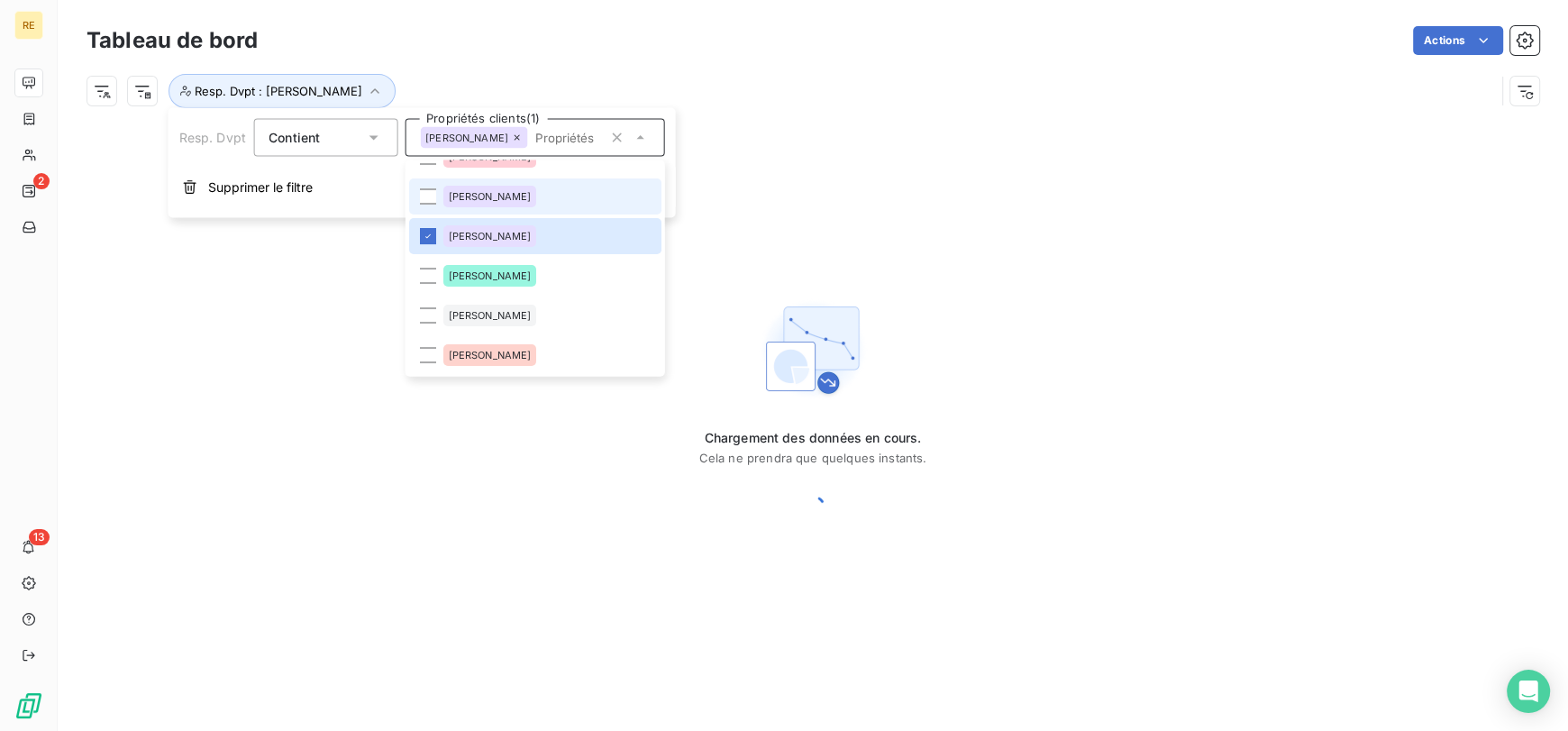
click at [469, 46] on div "Actions" at bounding box center [909, 40] width 1260 height 29
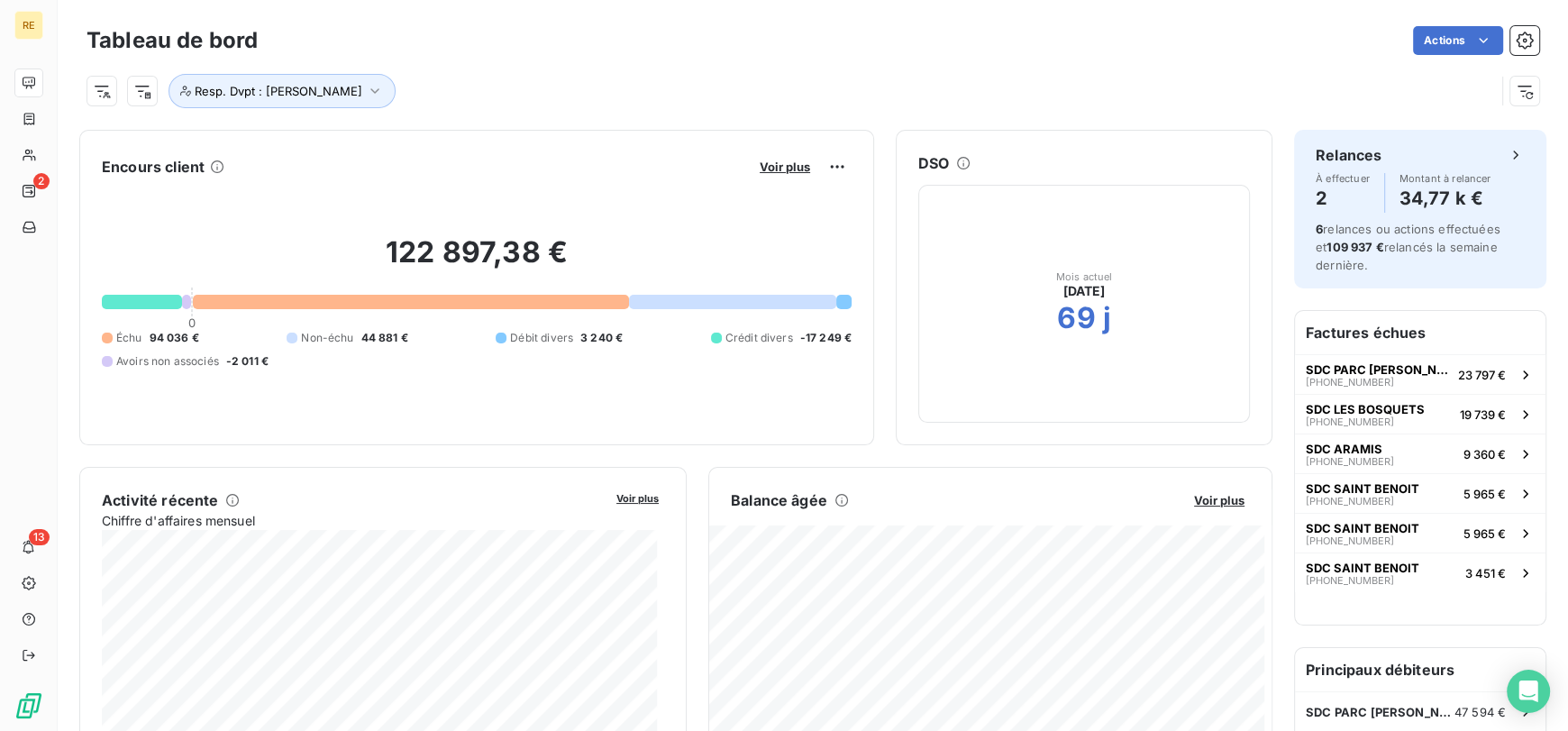
click at [768, 174] on button "Voir plus" at bounding box center [784, 167] width 61 height 16
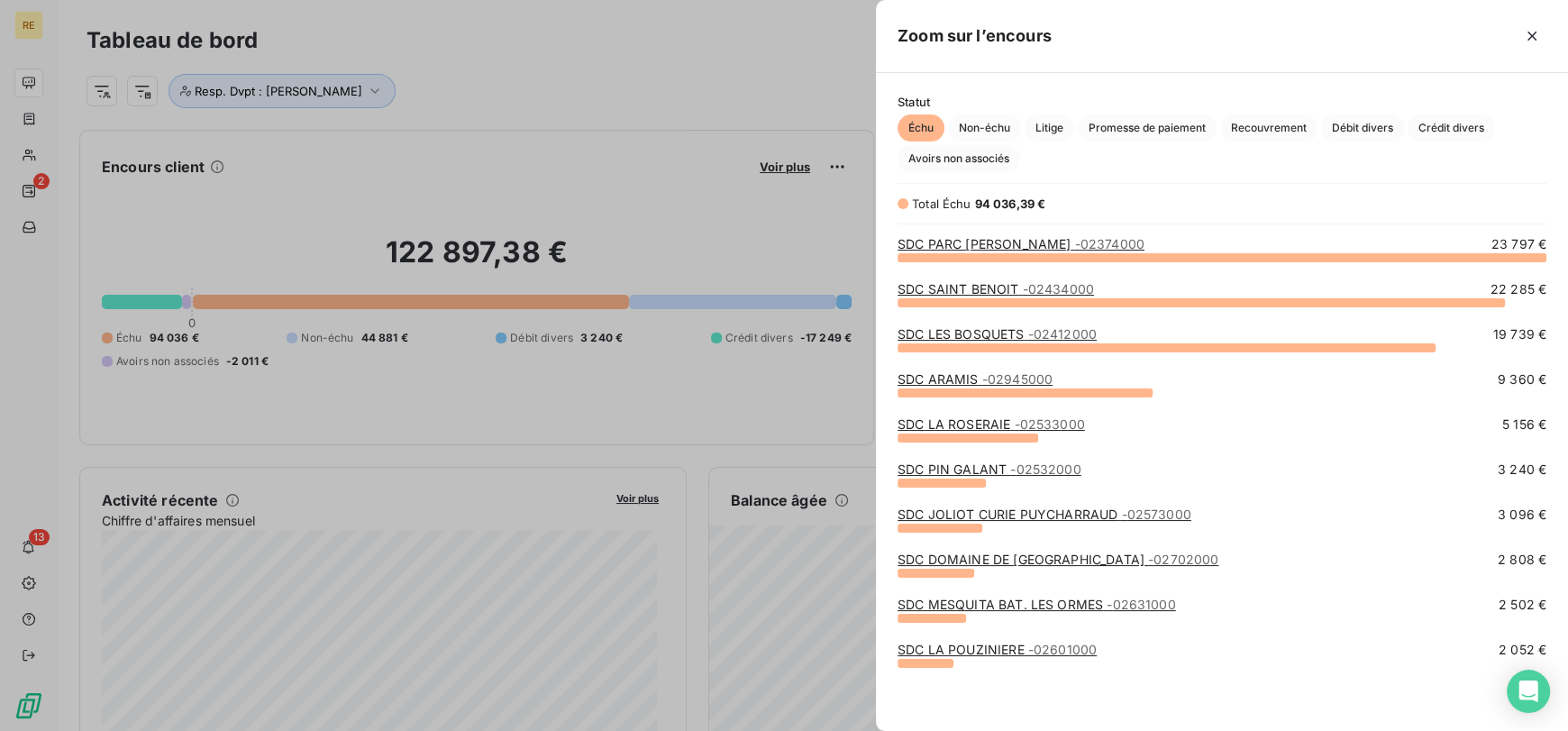
scroll to position [459, 677]
click at [708, 23] on div at bounding box center [784, 365] width 1568 height 731
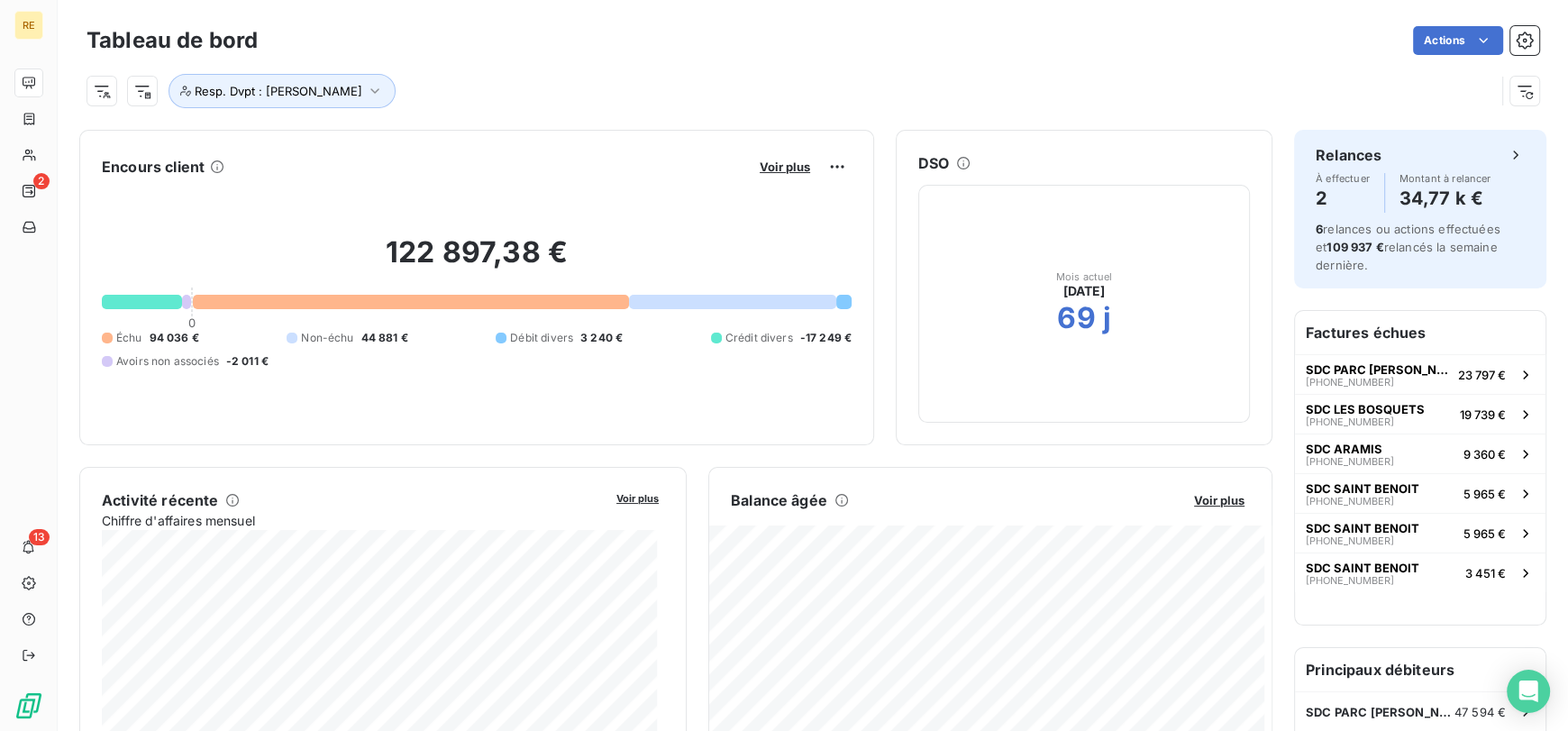
drag, startPoint x: 1098, startPoint y: 279, endPoint x: 857, endPoint y: 73, distance: 317.0
click at [857, 73] on div "Tableau de bord Actions Resp. Dvpt : [PERSON_NAME] Encours client Voir plus 122…" at bounding box center [813, 365] width 1510 height 731
click at [861, 72] on div "Resp. Dvpt : [PERSON_NAME]" at bounding box center [813, 84] width 1452 height 49
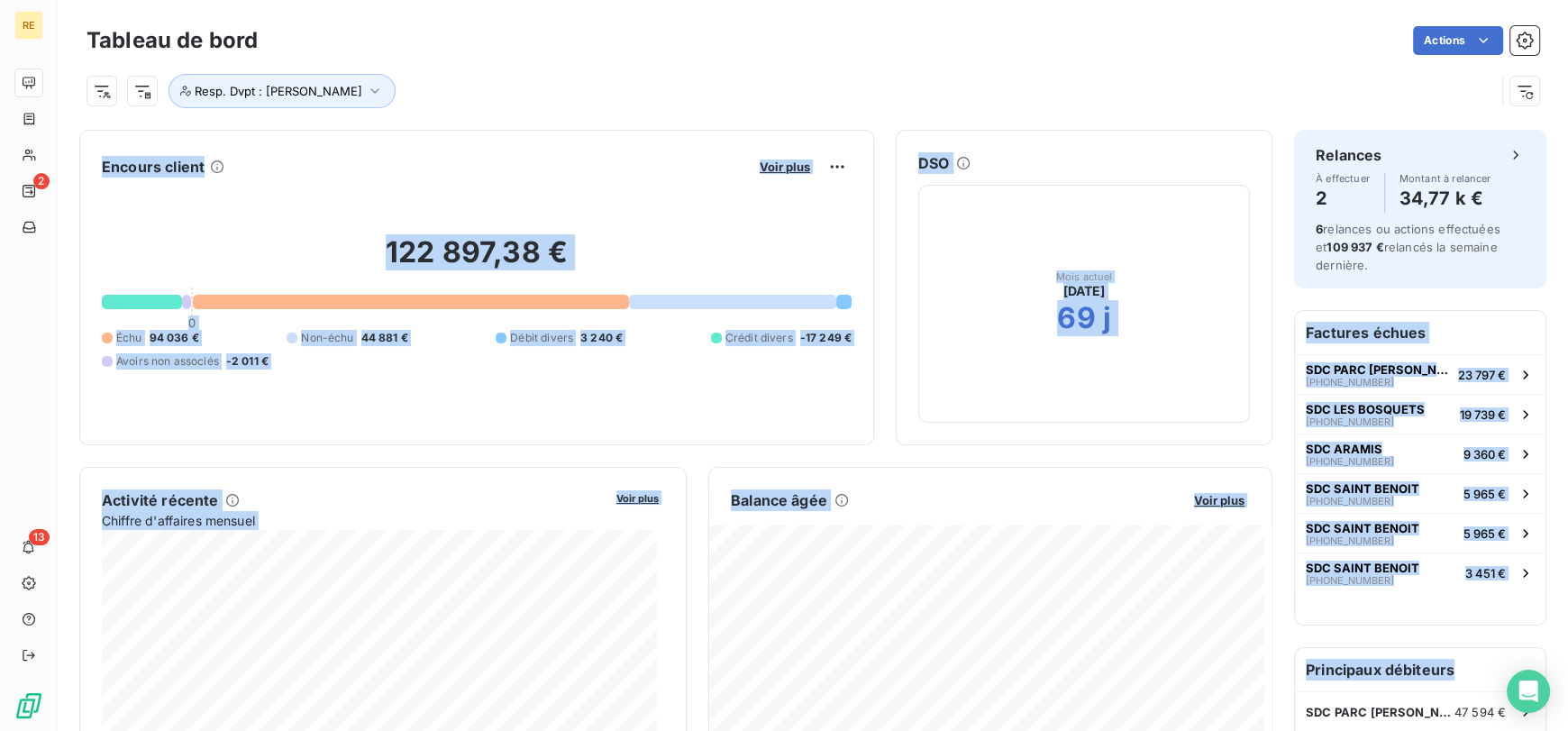
drag, startPoint x: 851, startPoint y: 80, endPoint x: 1528, endPoint y: 642, distance: 879.9
click at [1528, 642] on div "Tableau de bord Actions Resp. Dvpt : [PERSON_NAME] Encours client Voir plus 122…" at bounding box center [813, 365] width 1510 height 731
